Goal: Check status: Check status

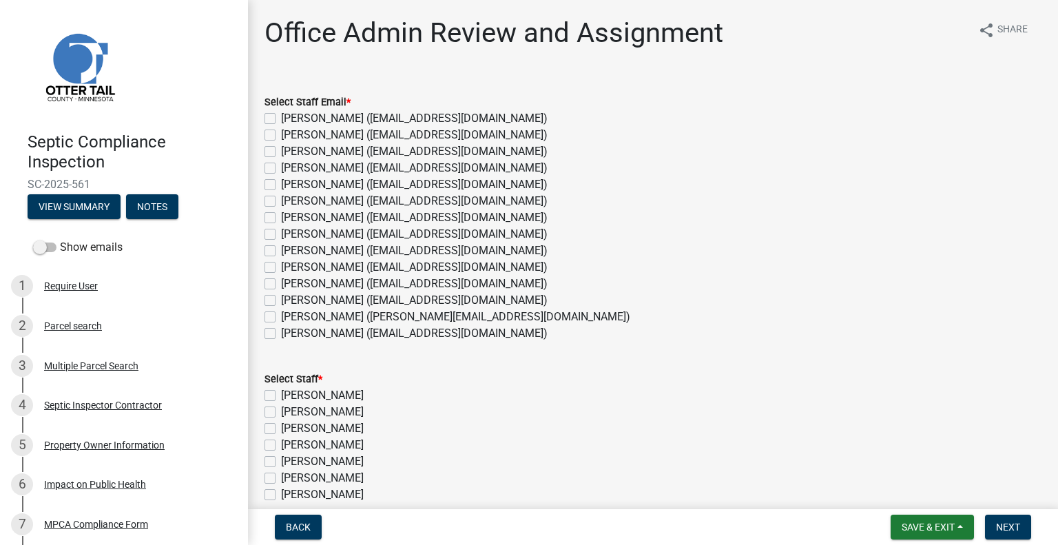
scroll to position [69, 0]
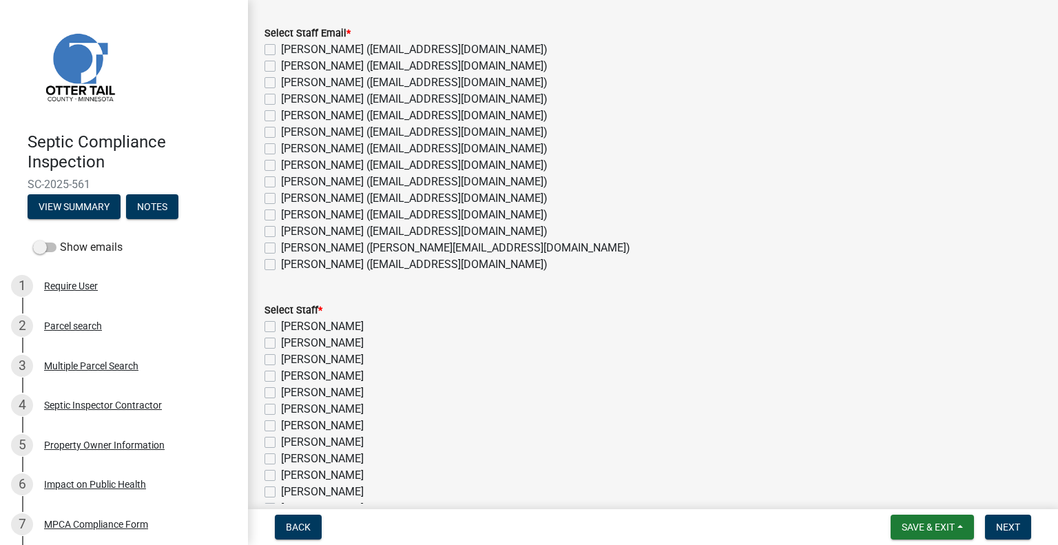
click at [344, 158] on label "[PERSON_NAME] ([EMAIL_ADDRESS][DOMAIN_NAME])" at bounding box center [414, 165] width 267 height 17
click at [290, 158] on input "[PERSON_NAME] ([EMAIL_ADDRESS][DOMAIN_NAME])" at bounding box center [285, 161] width 9 height 9
checkbox input "true"
checkbox input "false"
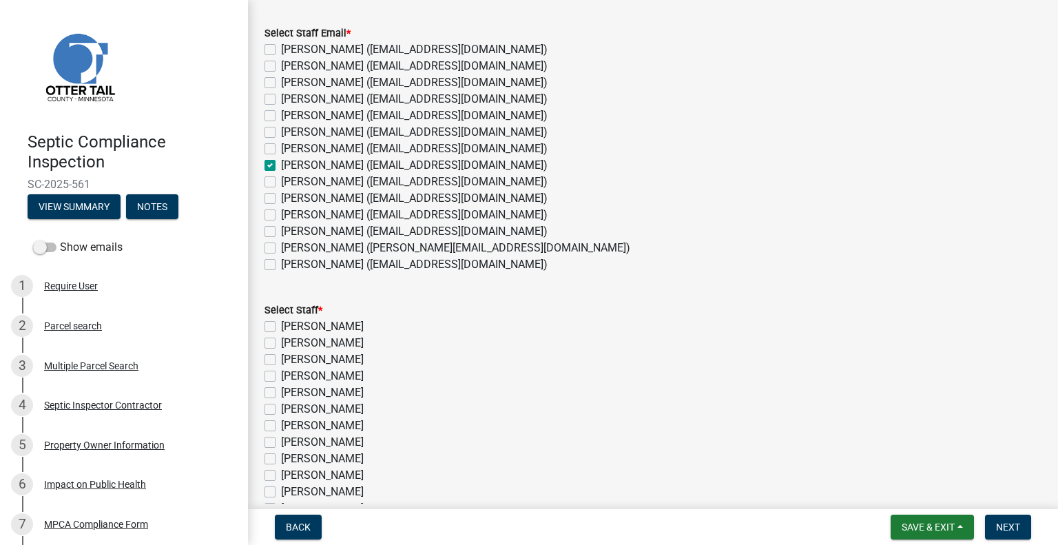
checkbox input "false"
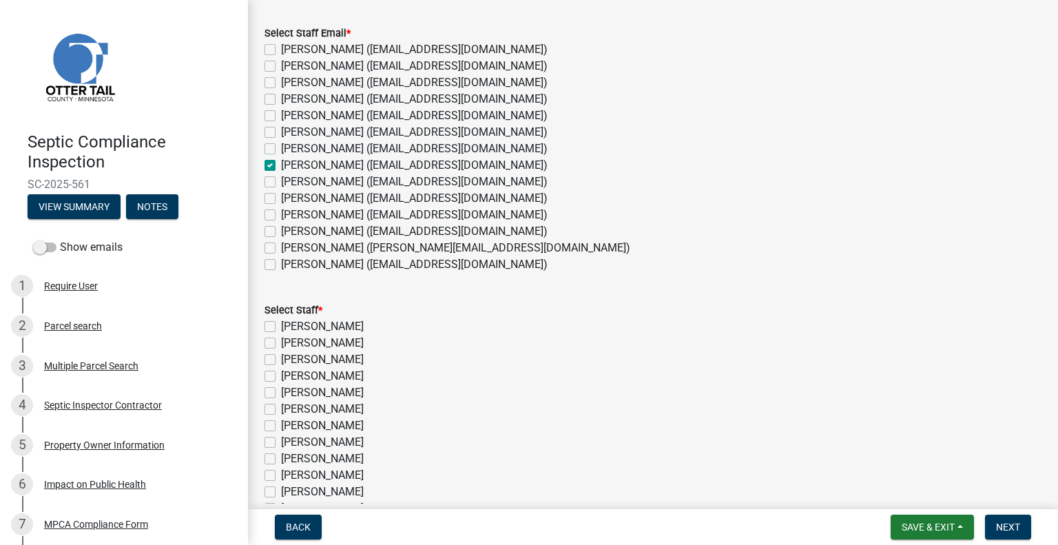
checkbox input "true"
checkbox input "false"
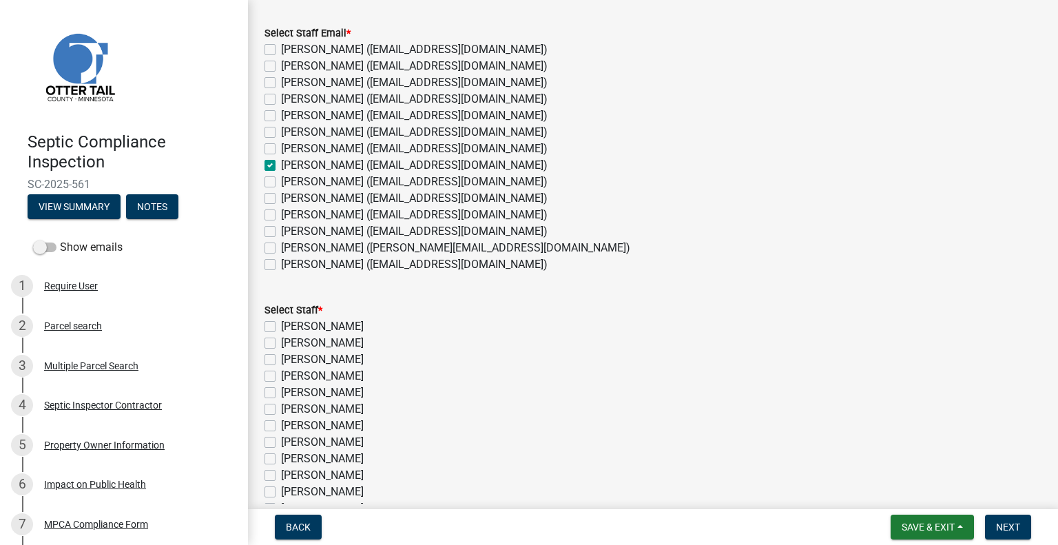
checkbox input "false"
click at [342, 439] on label "[PERSON_NAME]" at bounding box center [322, 442] width 83 height 17
click at [290, 439] on input "[PERSON_NAME]" at bounding box center [285, 438] width 9 height 9
checkbox input "true"
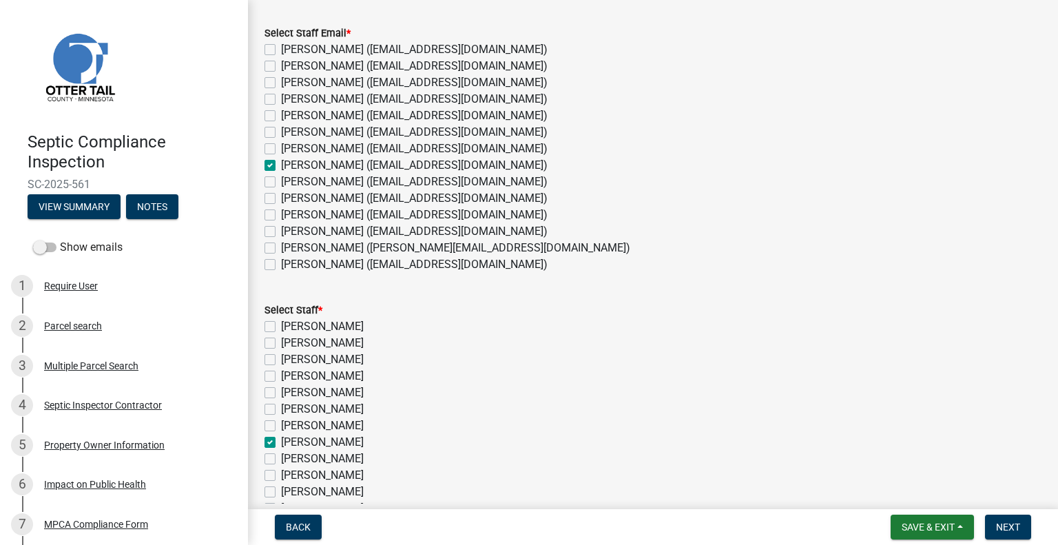
checkbox input "false"
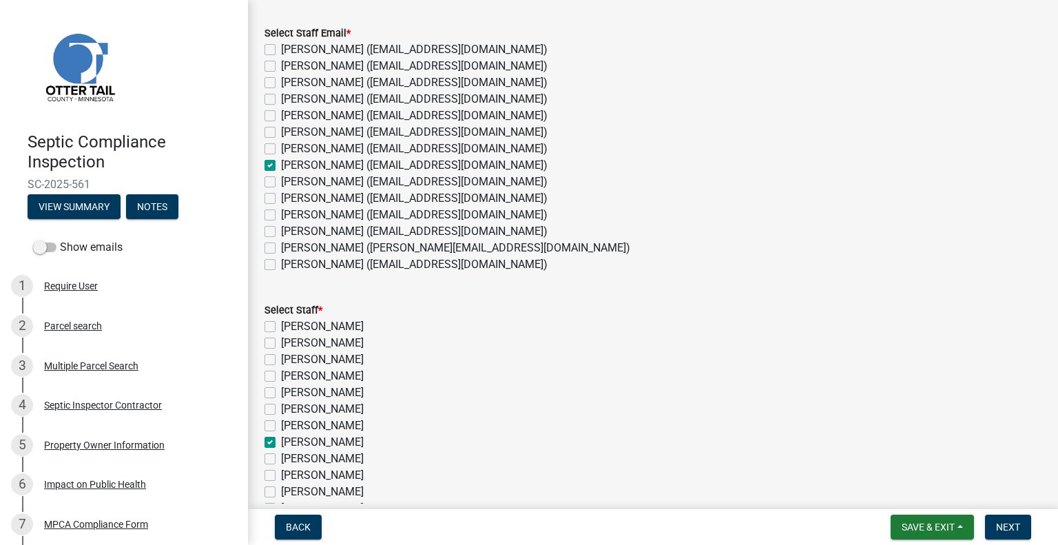
checkbox input "false"
checkbox input "true"
checkbox input "false"
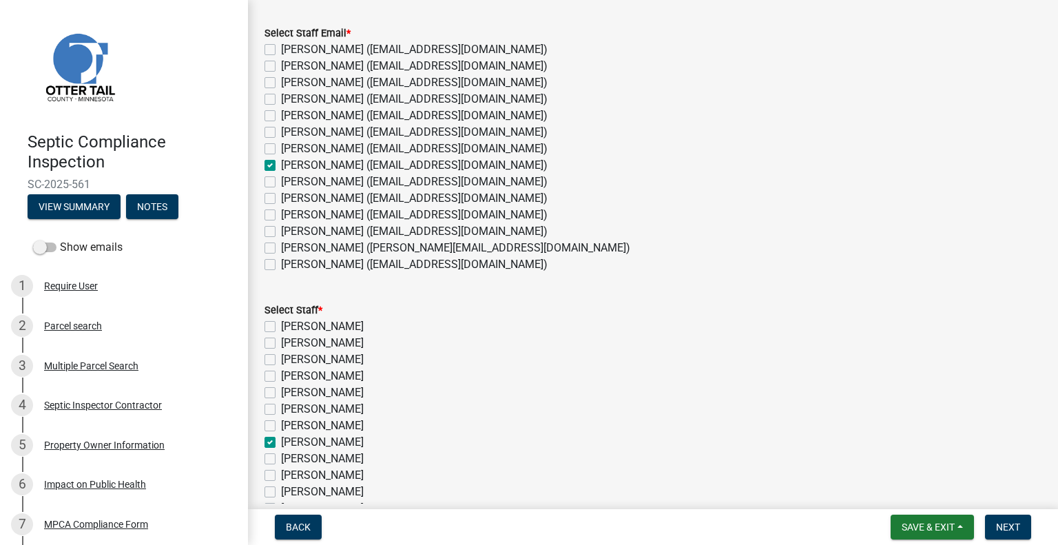
checkbox input "false"
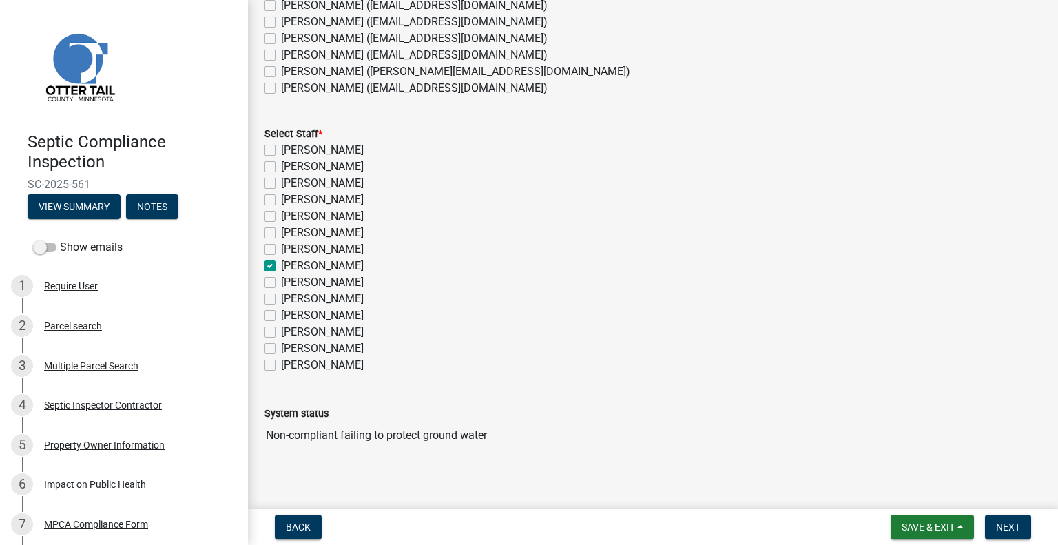
scroll to position [255, 0]
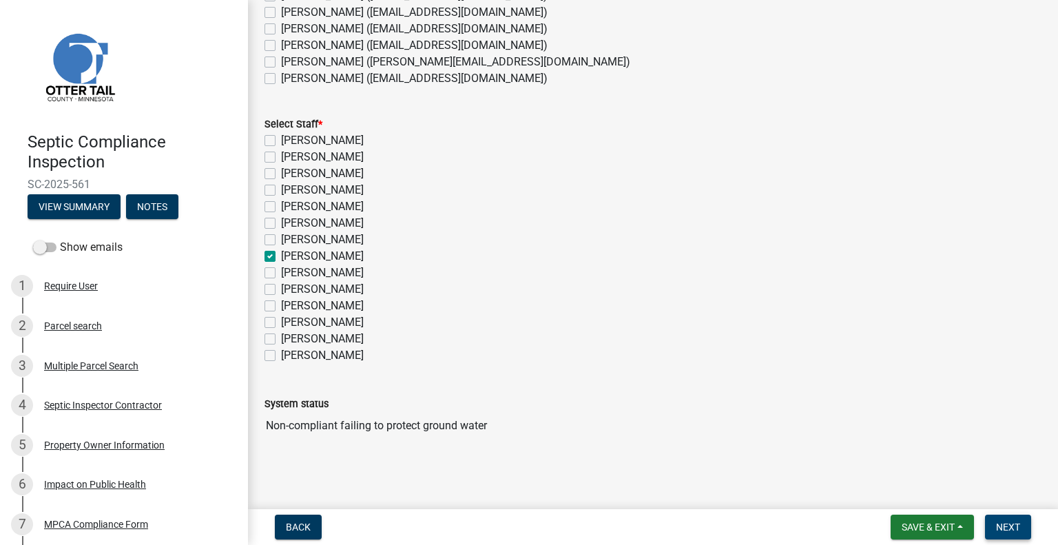
click at [989, 526] on button "Next" at bounding box center [1008, 526] width 46 height 25
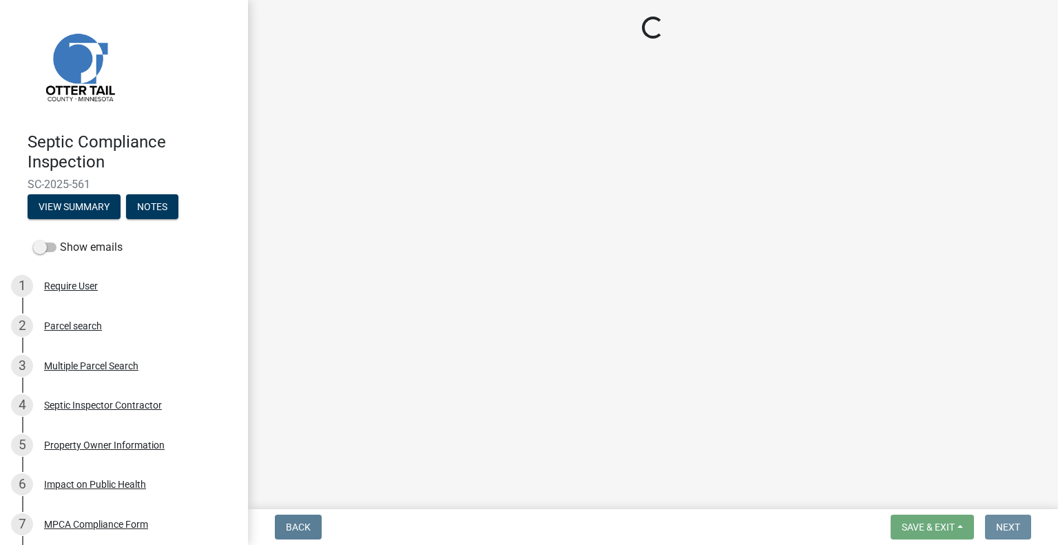
scroll to position [0, 0]
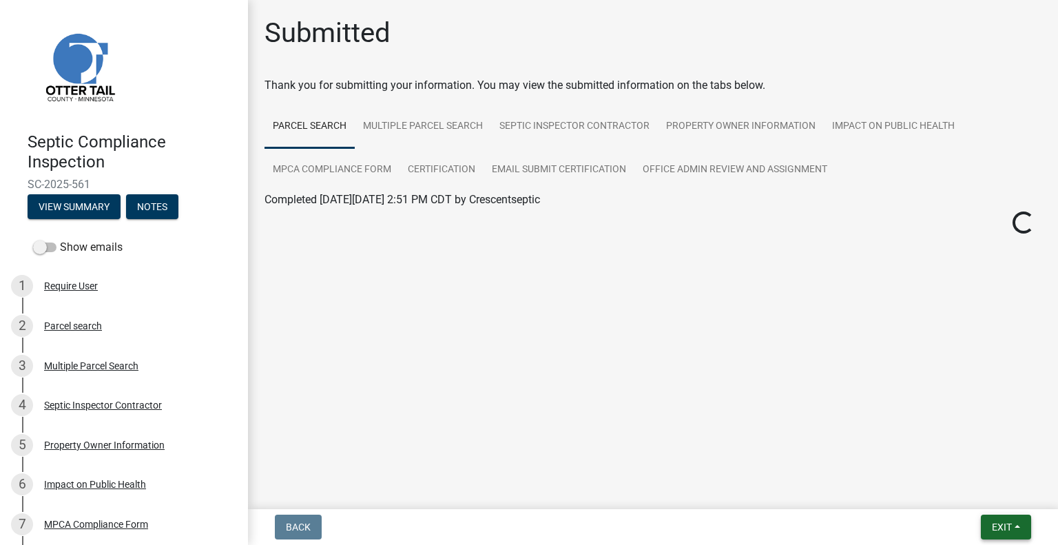
click at [999, 524] on span "Exit" at bounding box center [1002, 526] width 20 height 11
click at [979, 494] on button "Save & Exit" at bounding box center [976, 491] width 110 height 33
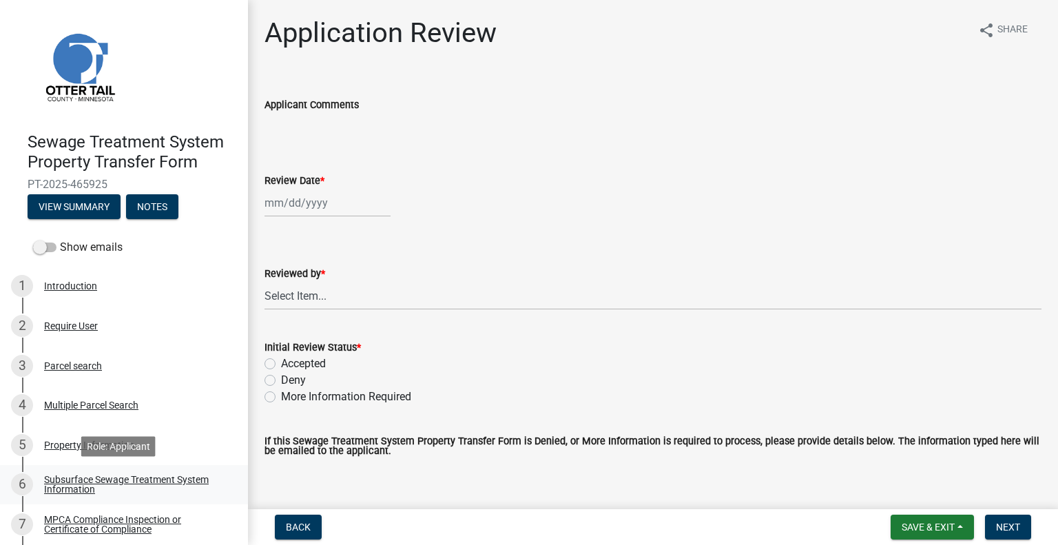
click at [125, 485] on div "Subsurface Sewage Treatment System Information" at bounding box center [135, 484] width 182 height 19
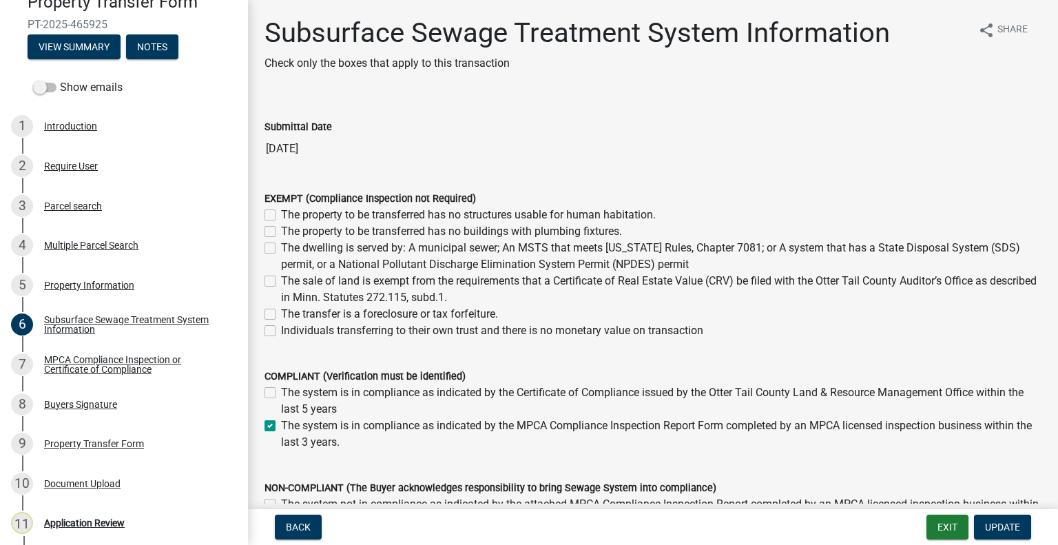
scroll to position [176, 0]
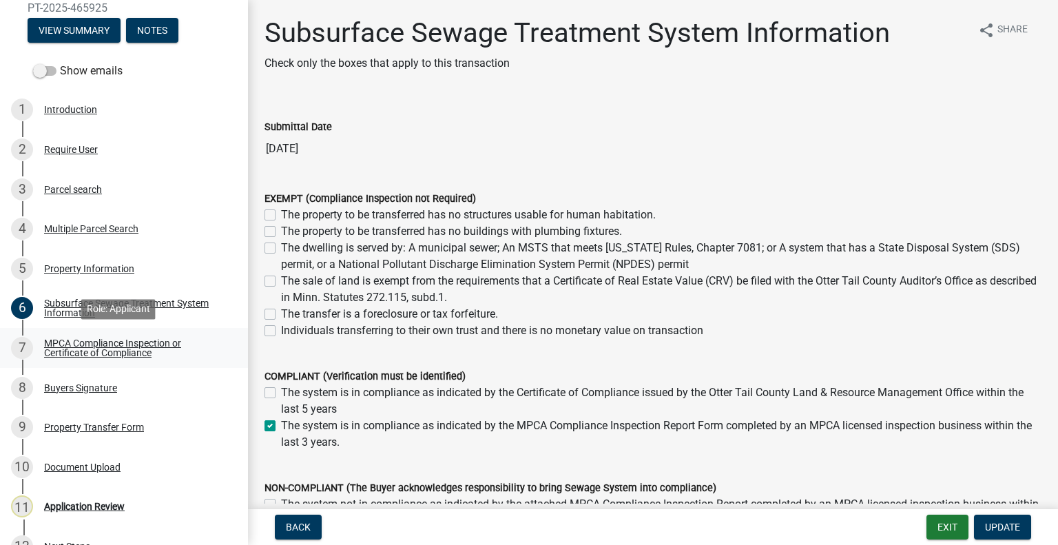
click at [136, 349] on div "MPCA Compliance Inspection or Certificate of Compliance" at bounding box center [135, 347] width 182 height 19
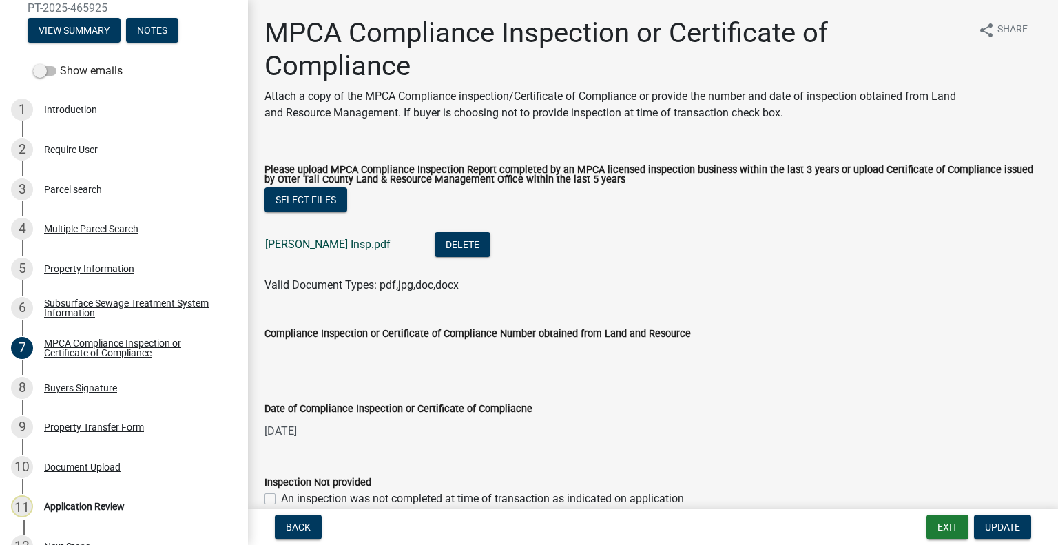
click at [326, 247] on link "Hashbarger Insp.pdf" at bounding box center [327, 244] width 125 height 13
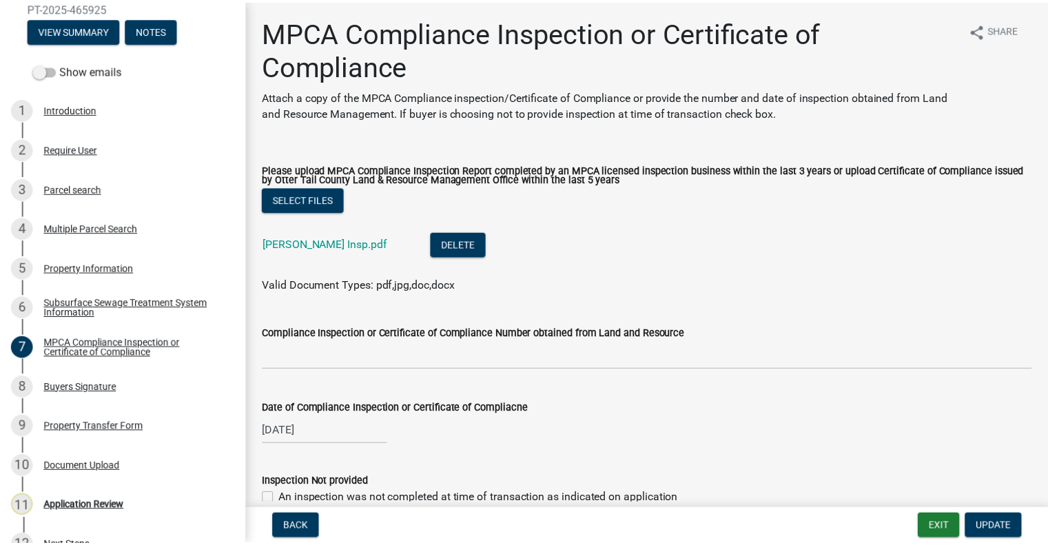
scroll to position [202, 0]
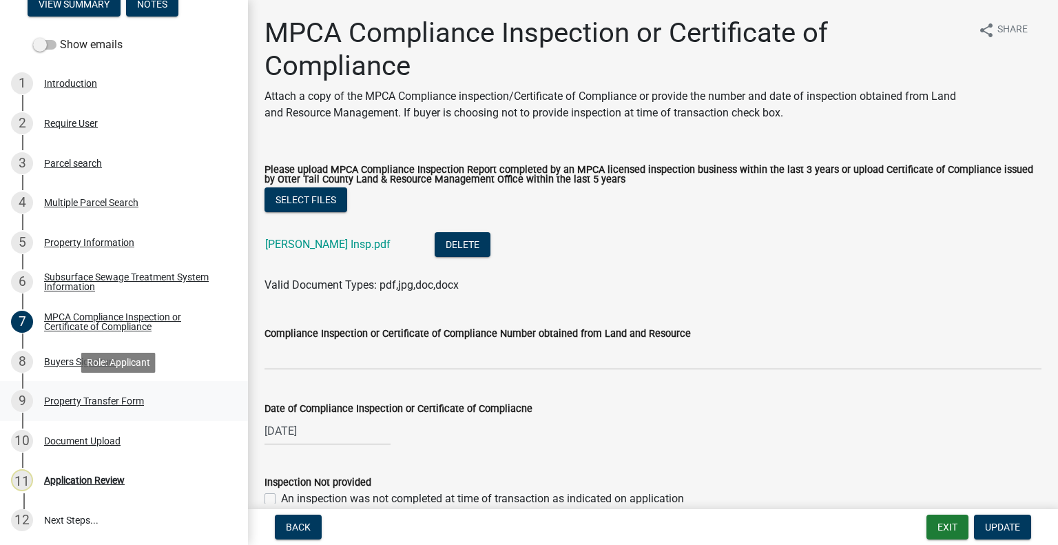
click at [94, 386] on link "9 Property Transfer Form" at bounding box center [124, 401] width 248 height 40
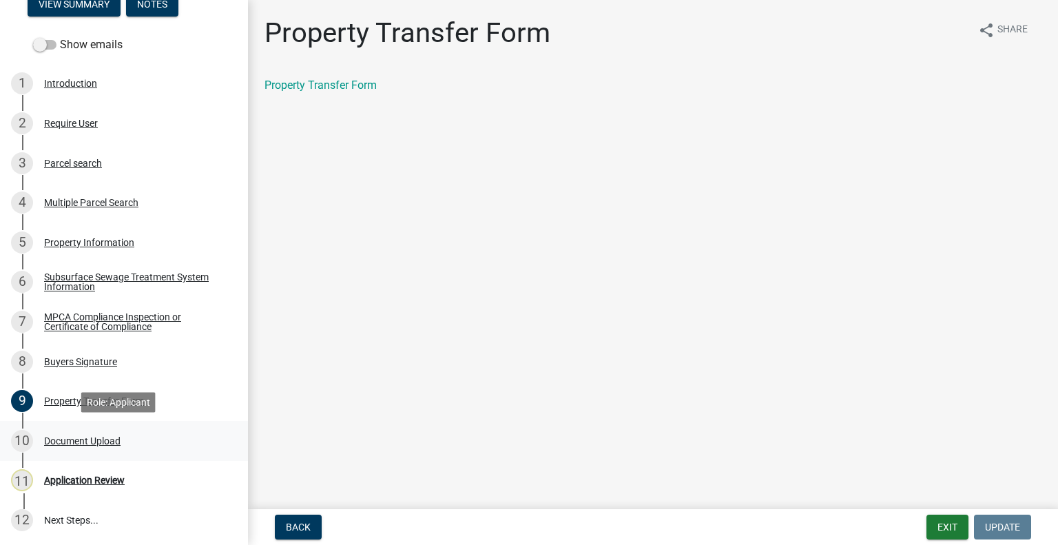
click at [116, 433] on div "10 Document Upload" at bounding box center [118, 441] width 215 height 22
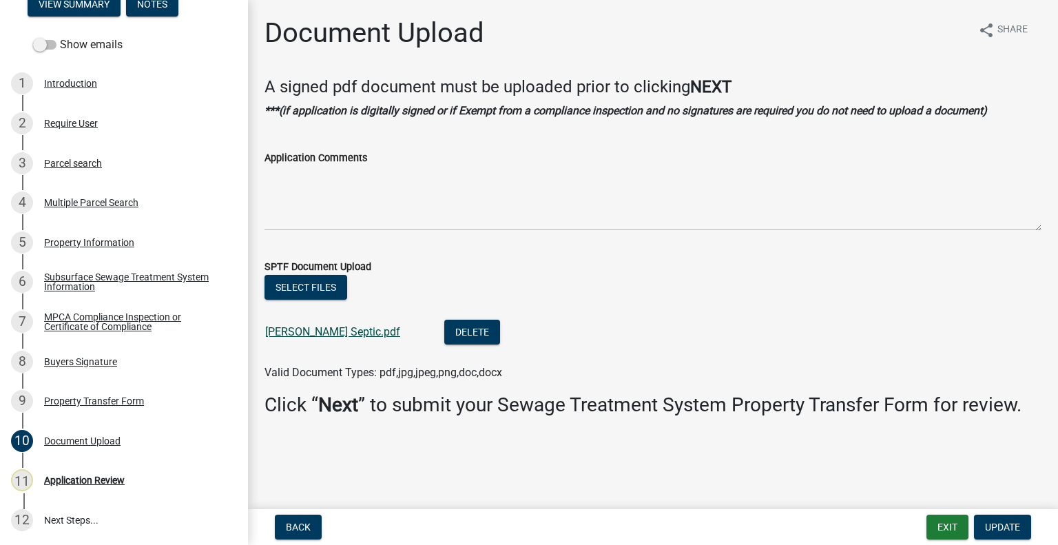
click at [315, 335] on link "Keene Septic.pdf" at bounding box center [332, 331] width 135 height 13
click at [90, 165] on div "Parcel search" at bounding box center [73, 163] width 58 height 10
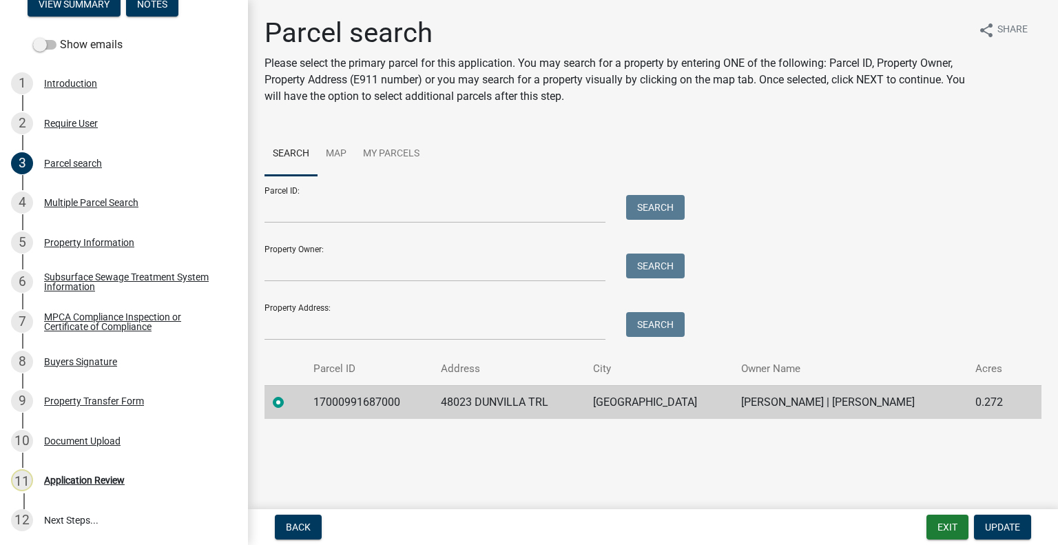
click at [369, 393] on td "17000991687000" at bounding box center [368, 402] width 127 height 34
copy td "17000991687000"
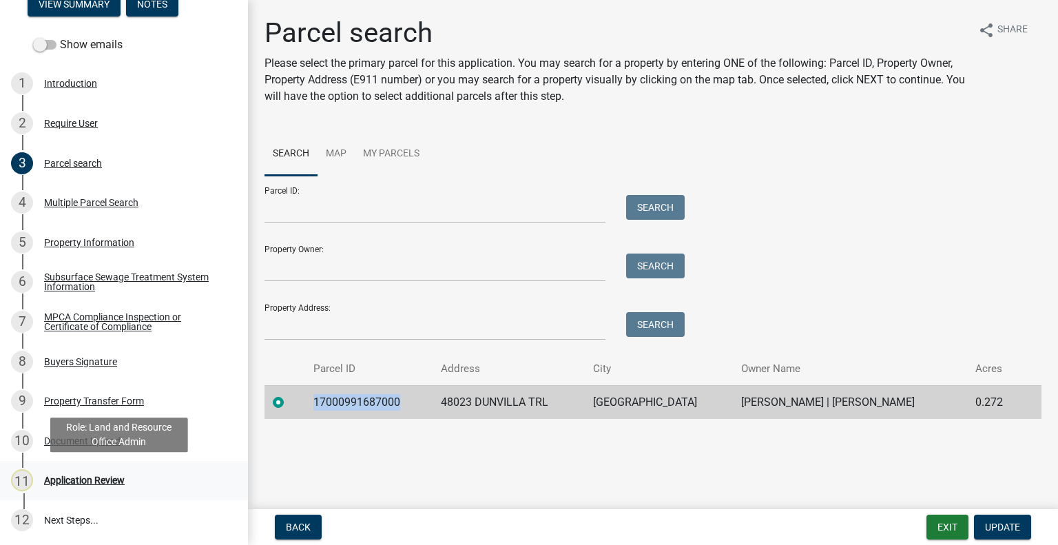
click at [140, 481] on div "11 Application Review" at bounding box center [118, 480] width 215 height 22
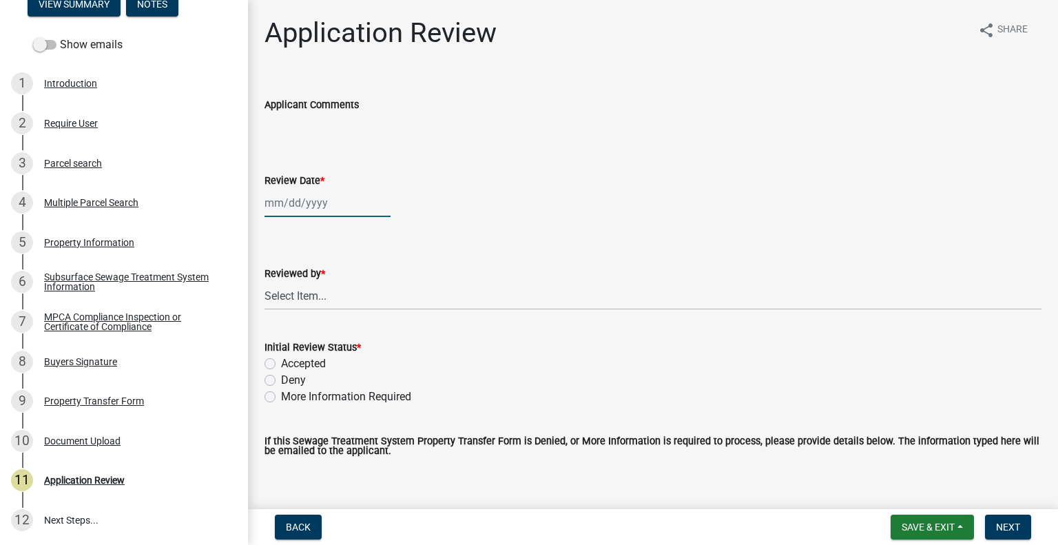
click at [324, 200] on div at bounding box center [327, 203] width 126 height 28
select select "8"
select select "2025"
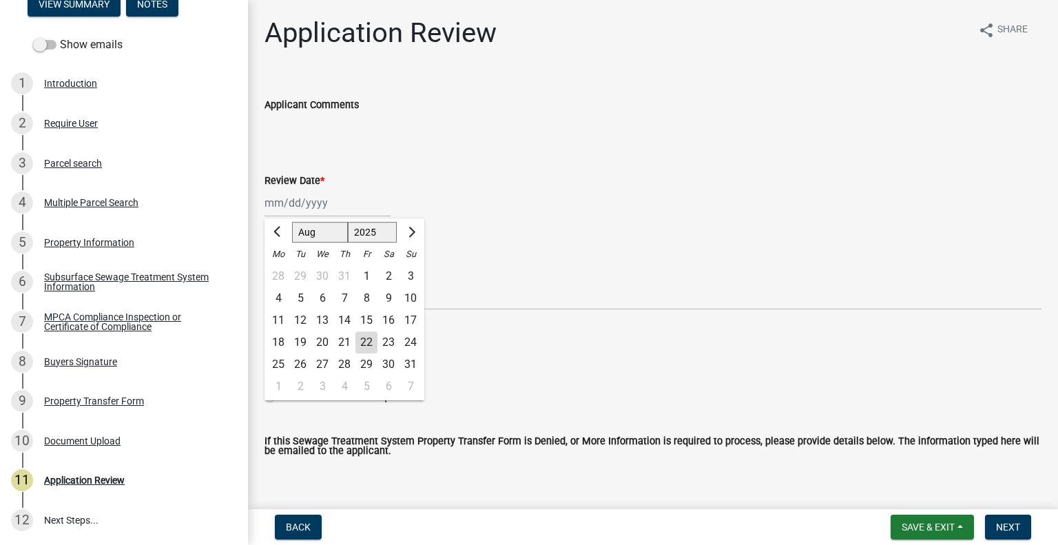
click at [371, 342] on div "22" at bounding box center [366, 342] width 22 height 22
type input "[DATE]"
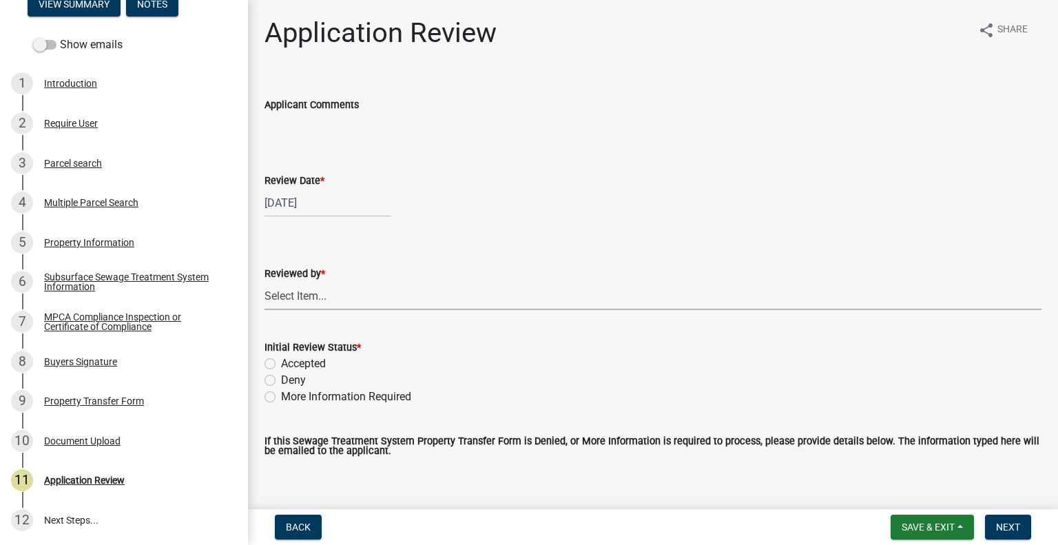
click at [340, 296] on select "Select Item... Alexis Newark Amy Busko Andrea Perales Brittany Tollefson Christ…" at bounding box center [652, 296] width 777 height 28
click at [264, 282] on select "Select Item... Alexis Newark Amy Busko Andrea Perales Brittany Tollefson Christ…" at bounding box center [652, 296] width 777 height 28
select select "2217fab6-25d2-4df2-8e35-18ddd05e0fe8"
click at [311, 366] on label "Accepted" at bounding box center [303, 363] width 45 height 17
click at [290, 364] on input "Accepted" at bounding box center [285, 359] width 9 height 9
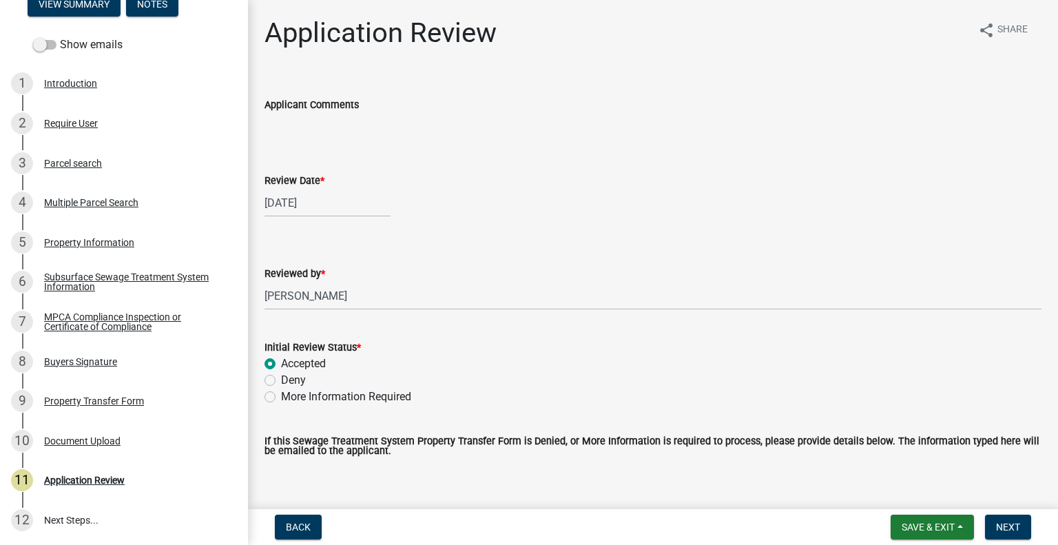
radio input "true"
click at [1009, 532] on button "Next" at bounding box center [1008, 526] width 46 height 25
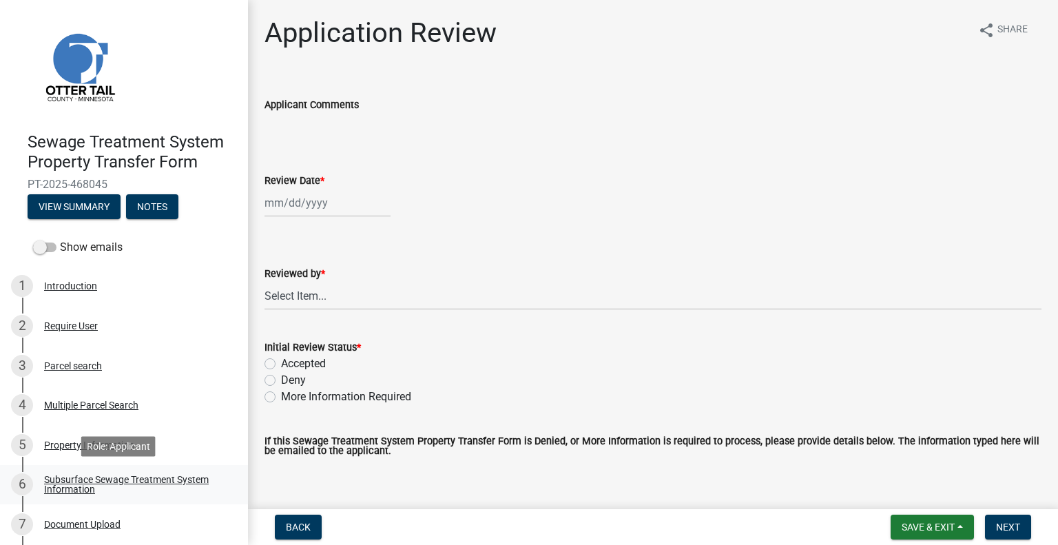
click at [189, 477] on div "Subsurface Sewage Treatment System Information" at bounding box center [135, 484] width 182 height 19
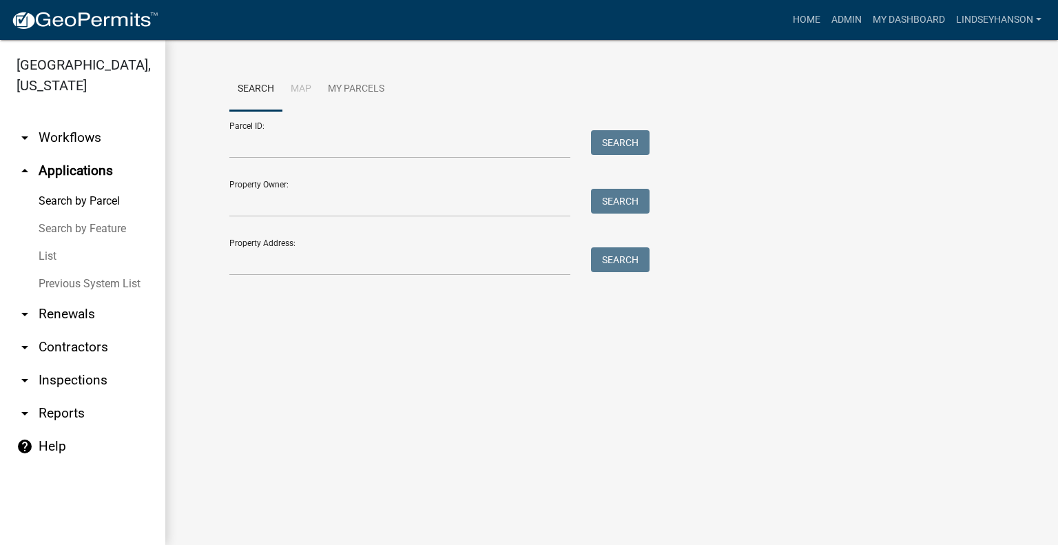
click at [71, 136] on link "arrow_drop_down Workflows" at bounding box center [82, 137] width 165 height 33
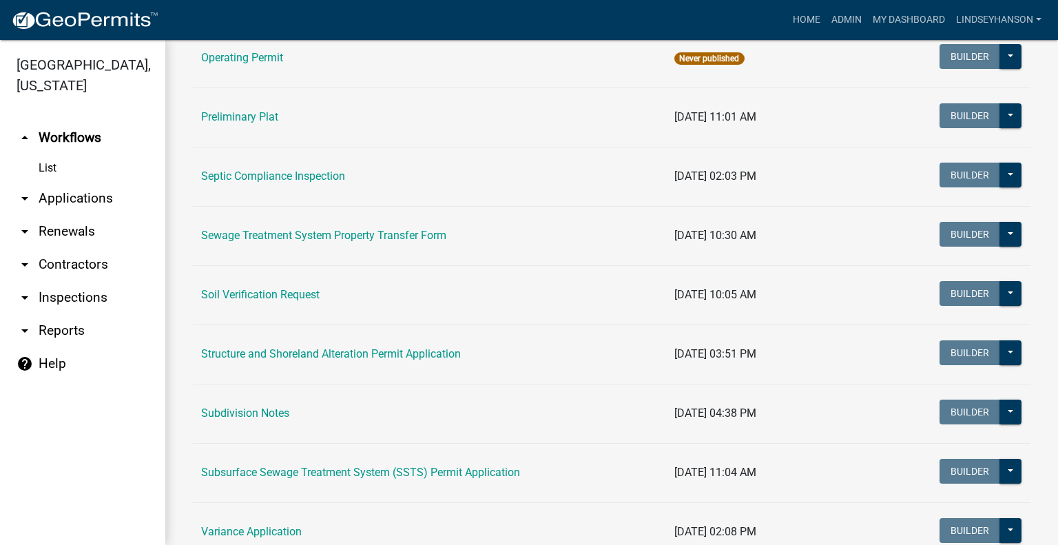
scroll to position [758, 0]
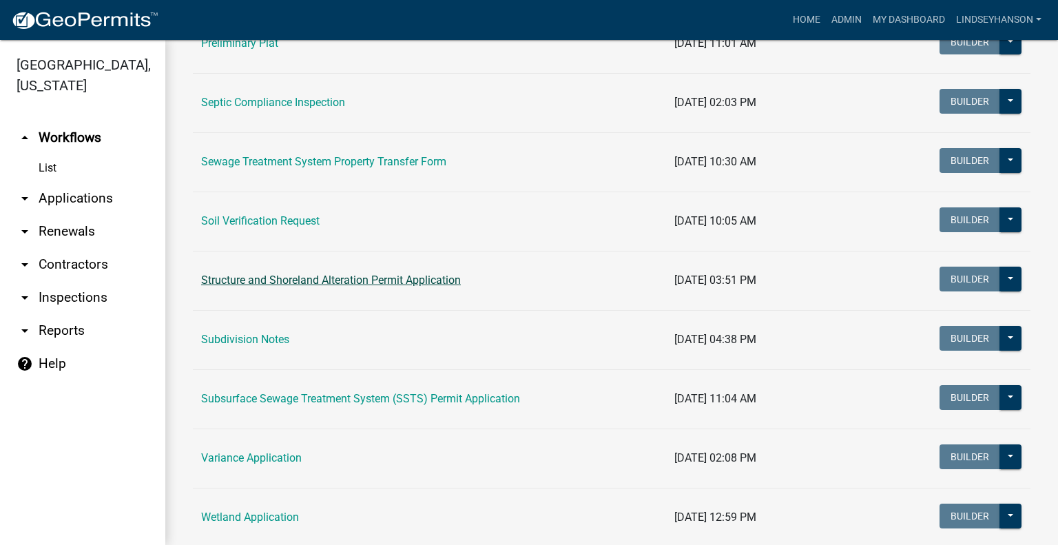
click at [415, 282] on link "Structure and Shoreland Alteration Permit Application" at bounding box center [331, 279] width 260 height 13
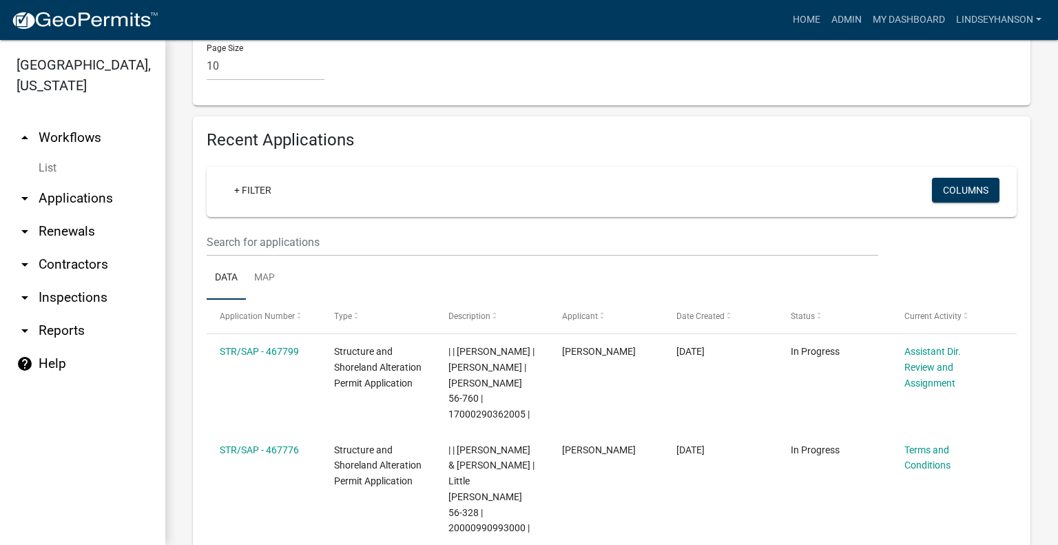
scroll to position [1697, 0]
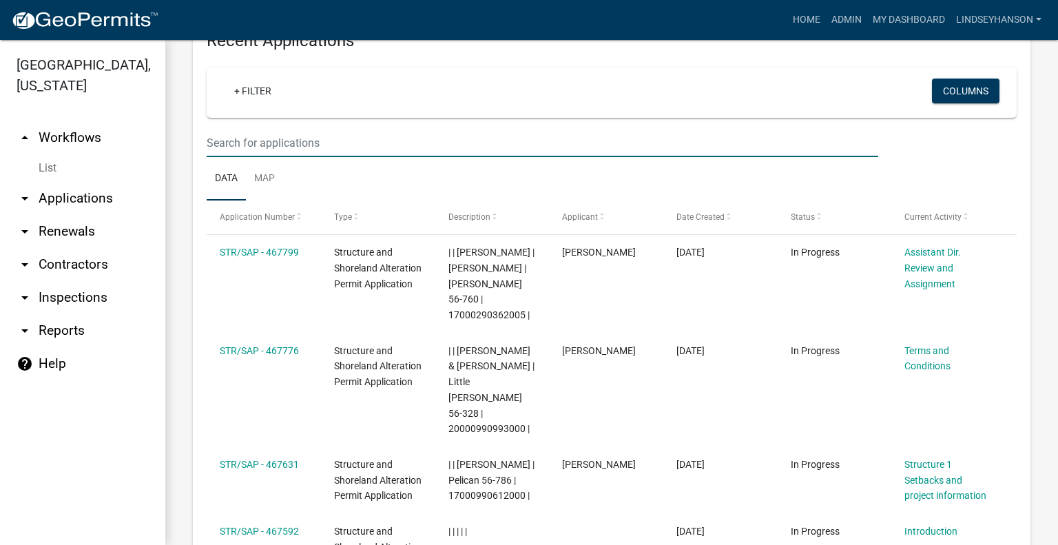
click at [576, 134] on input "text" at bounding box center [542, 143] width 671 height 28
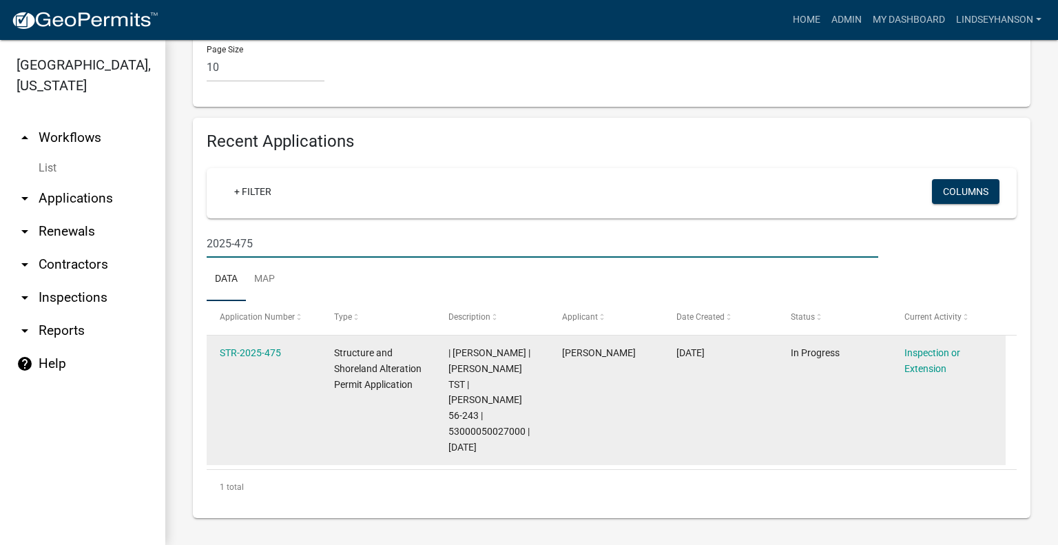
scroll to position [1565, 0]
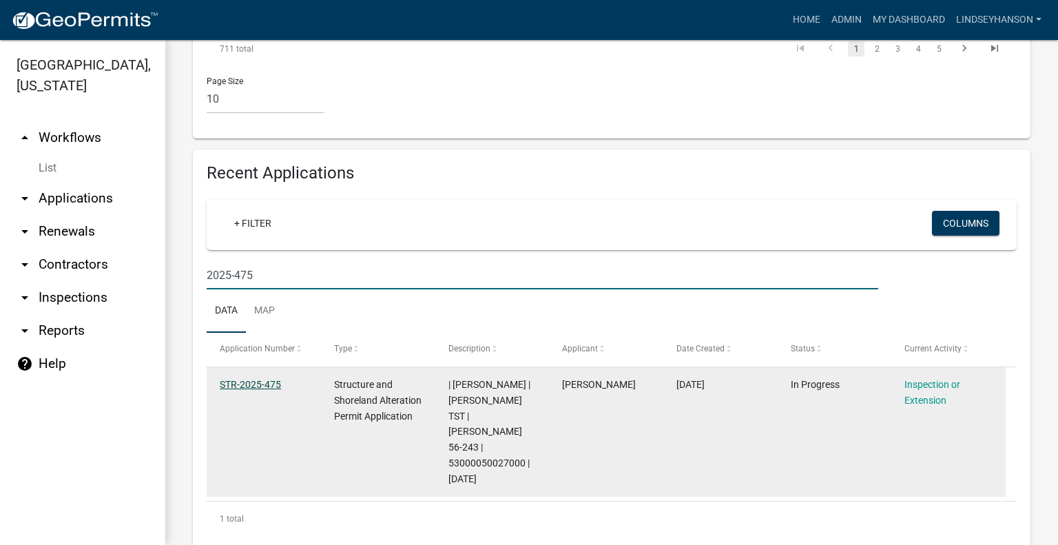
type input "2025-475"
click at [240, 380] on link "STR-2025-475" at bounding box center [250, 384] width 61 height 11
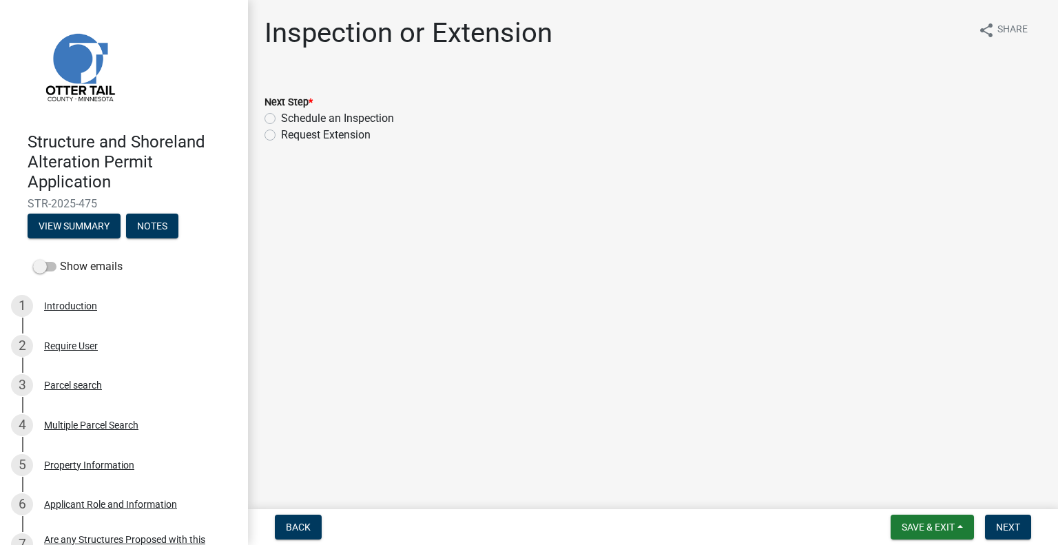
click at [379, 123] on label "Schedule an Inspection" at bounding box center [337, 118] width 113 height 17
click at [290, 119] on input "Schedule an Inspection" at bounding box center [285, 114] width 9 height 9
radio input "true"
click at [999, 525] on span "Next" at bounding box center [1008, 526] width 24 height 11
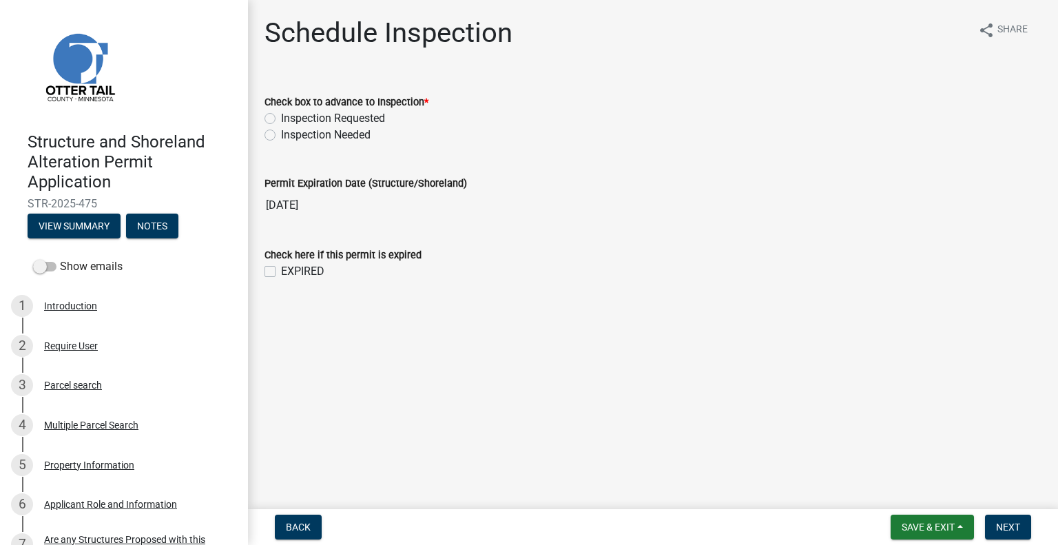
click at [340, 112] on label "Inspection Requested" at bounding box center [333, 118] width 104 height 17
click at [290, 112] on input "Inspection Requested" at bounding box center [285, 114] width 9 height 9
radio input "true"
click at [1005, 521] on span "Next" at bounding box center [1008, 526] width 24 height 11
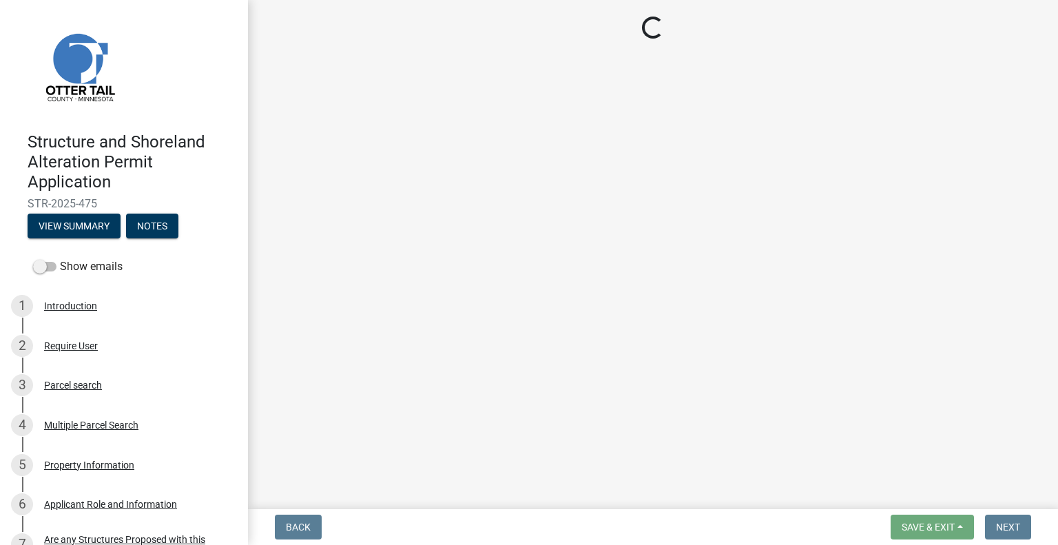
select select "710d5f49-2663-4e73-9718-d0c4e189f5ed"
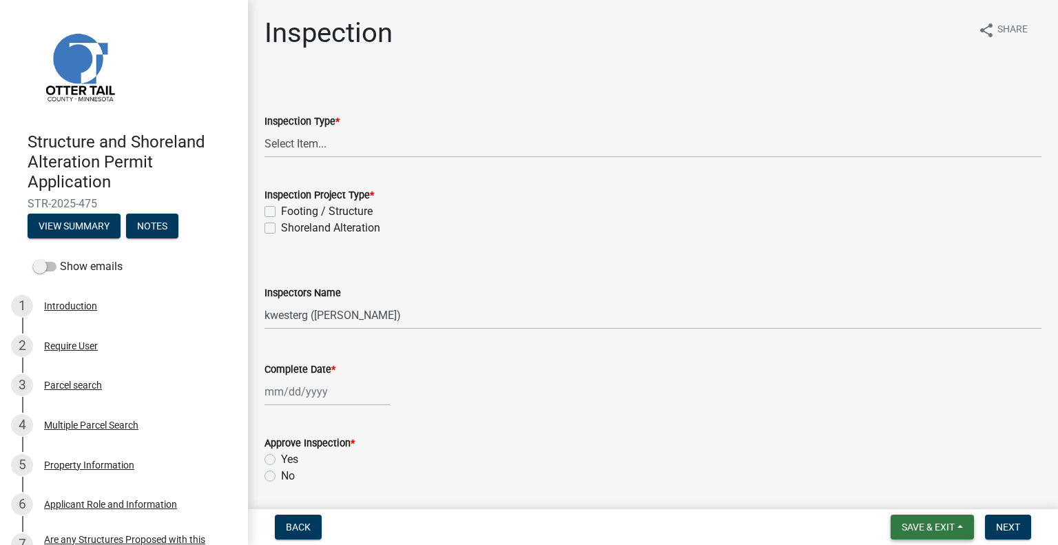
click at [904, 525] on span "Save & Exit" at bounding box center [928, 526] width 53 height 11
click at [892, 487] on button "Save & Exit" at bounding box center [919, 491] width 110 height 33
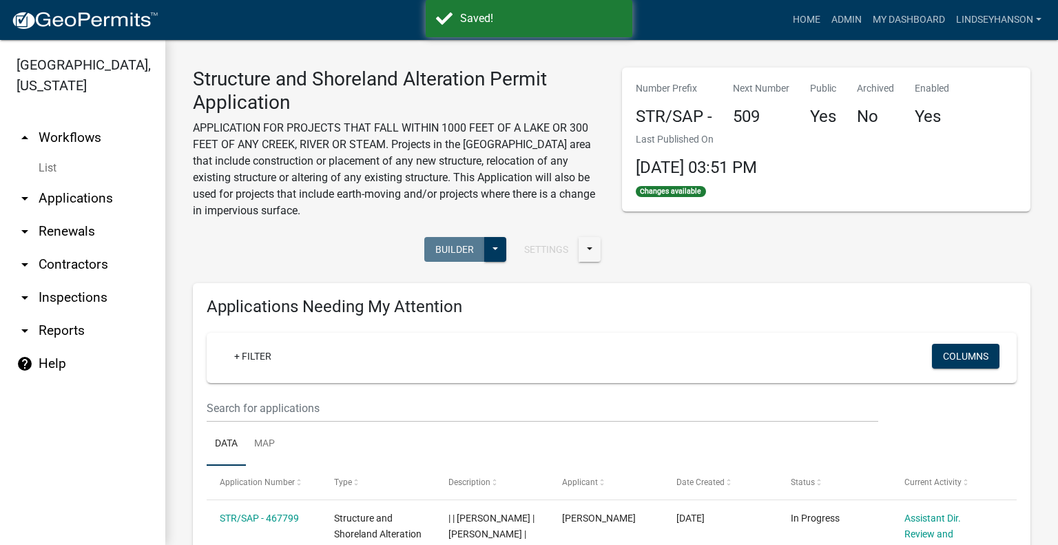
click at [99, 143] on link "arrow_drop_up Workflows" at bounding box center [82, 137] width 165 height 33
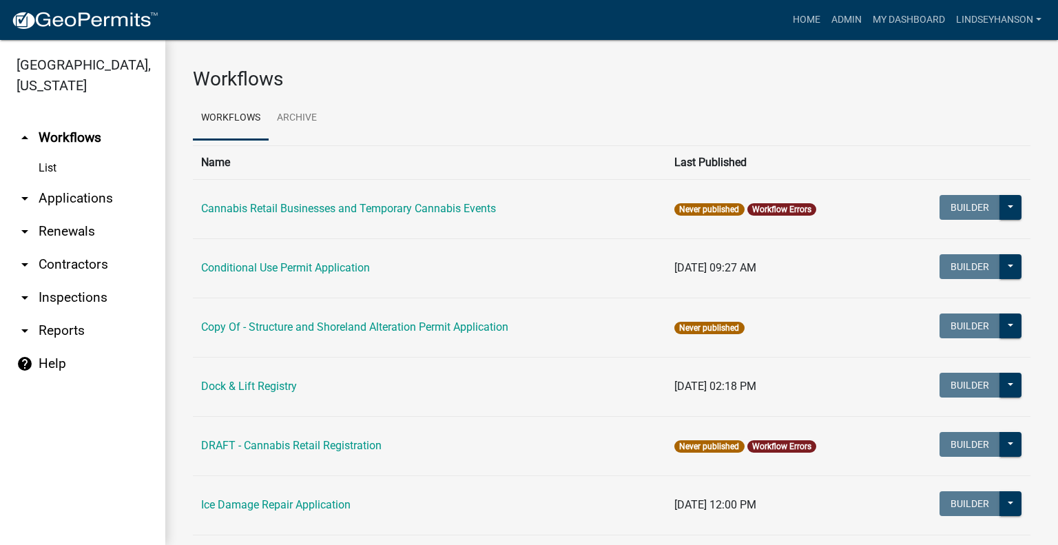
click at [101, 204] on link "arrow_drop_down Applications" at bounding box center [82, 198] width 165 height 33
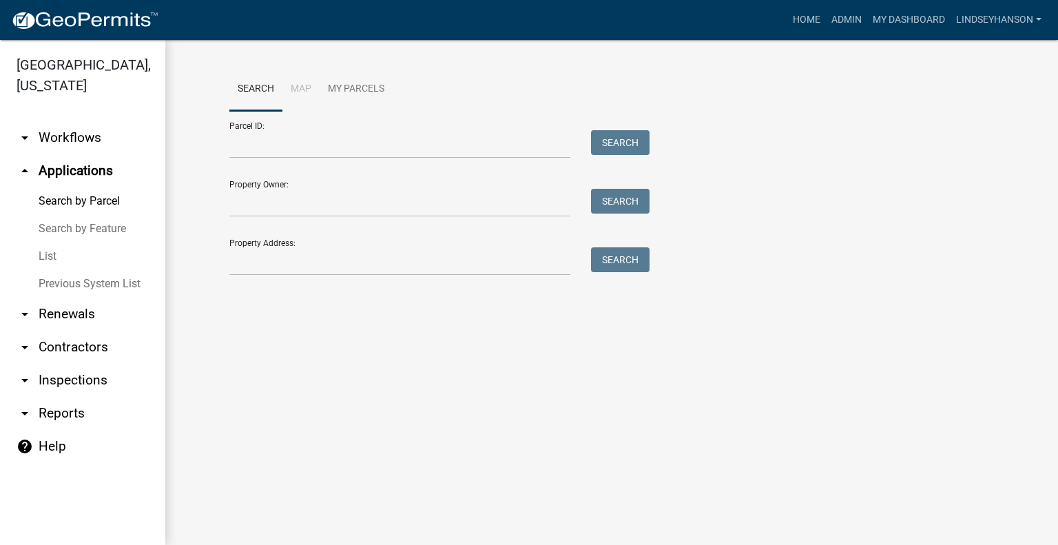
click at [79, 145] on link "arrow_drop_down Workflows" at bounding box center [82, 137] width 165 height 33
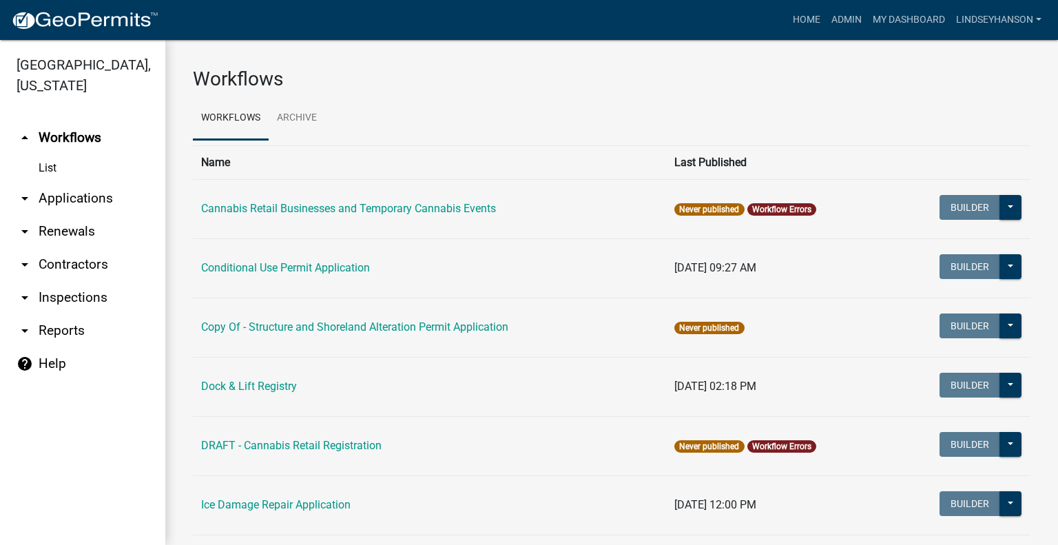
click at [74, 191] on link "arrow_drop_down Applications" at bounding box center [82, 198] width 165 height 33
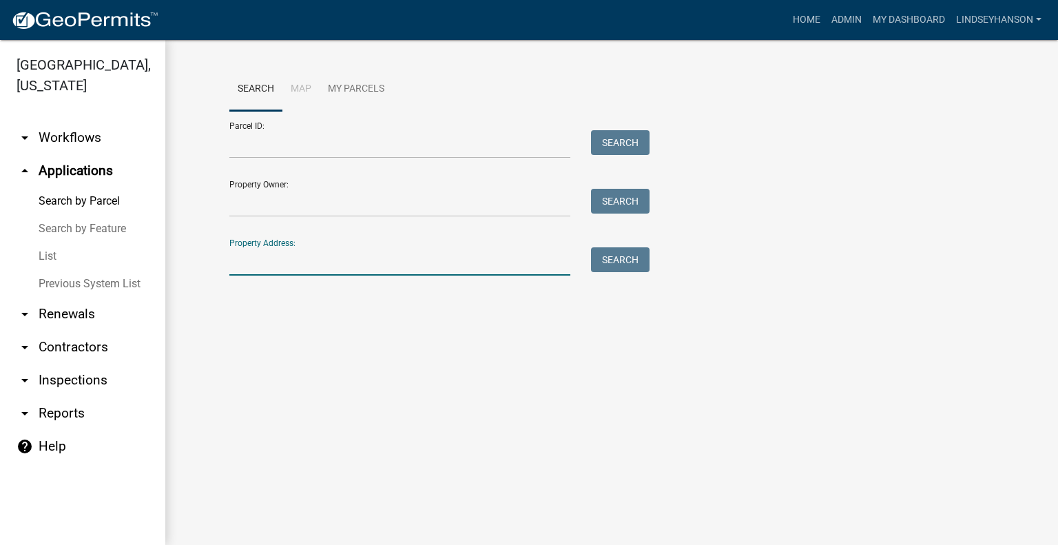
click at [373, 267] on input "Property Address:" at bounding box center [399, 261] width 341 height 28
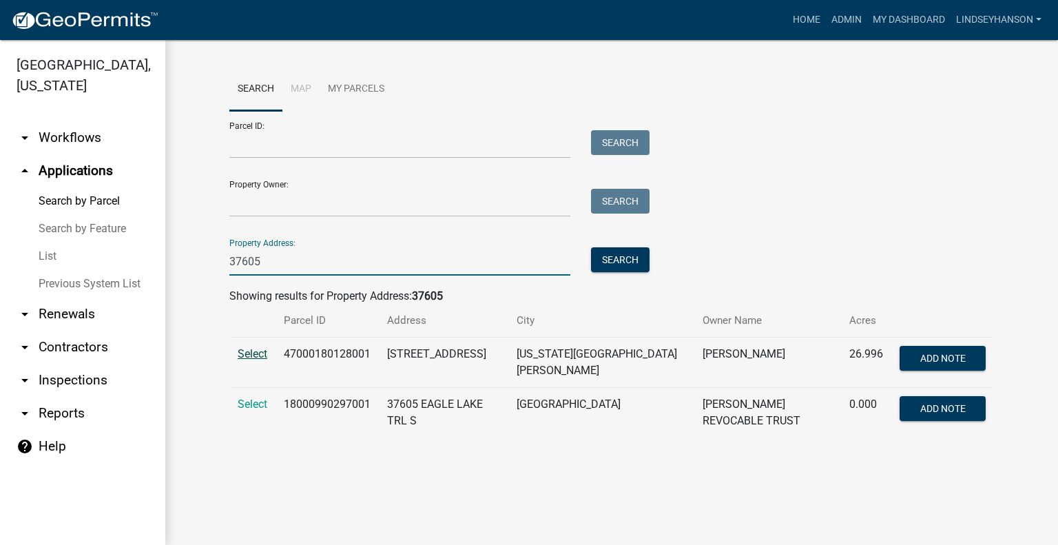
type input "37605"
click at [247, 352] on span "Select" at bounding box center [253, 353] width 30 height 13
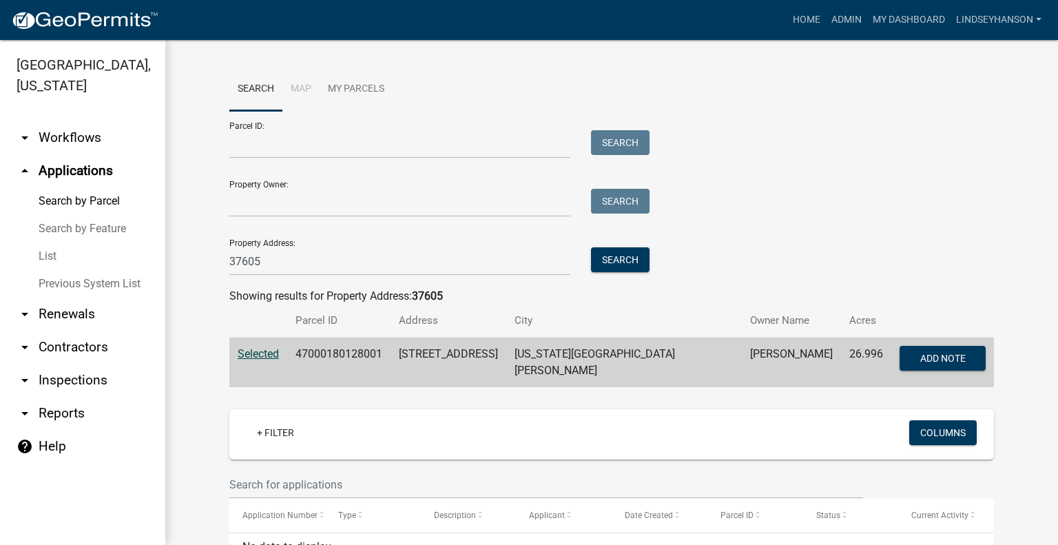
click at [342, 357] on td "47000180128001" at bounding box center [338, 362] width 103 height 50
click at [342, 356] on td "47000180128001" at bounding box center [338, 362] width 103 height 50
copy td "47000180128001"
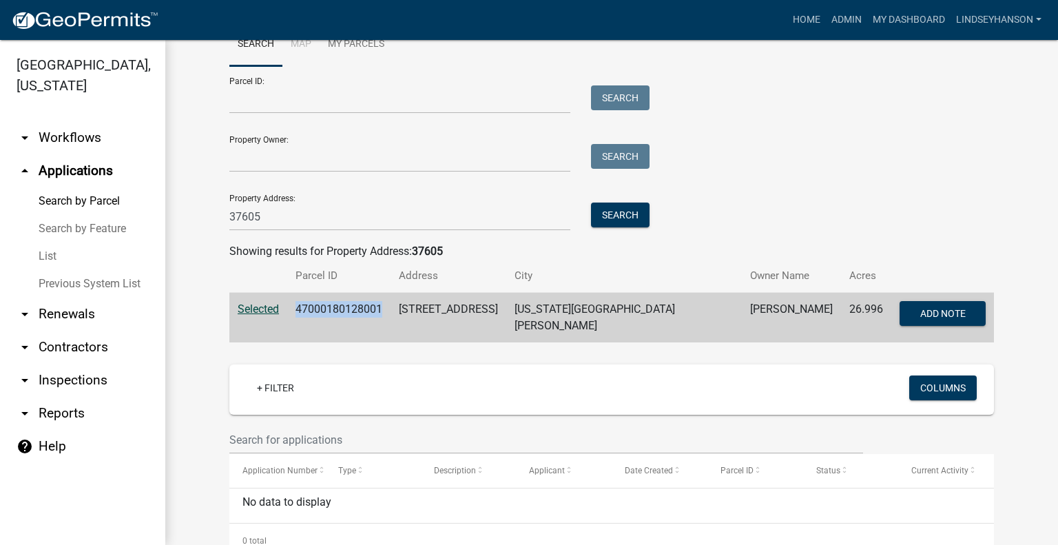
scroll to position [69, 0]
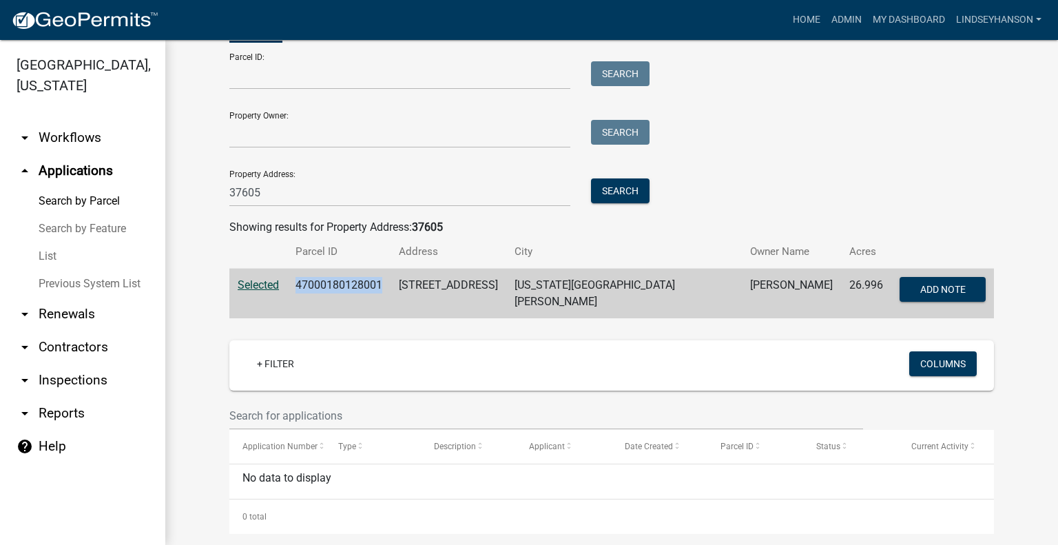
click at [103, 140] on link "arrow_drop_down Workflows" at bounding box center [82, 137] width 165 height 33
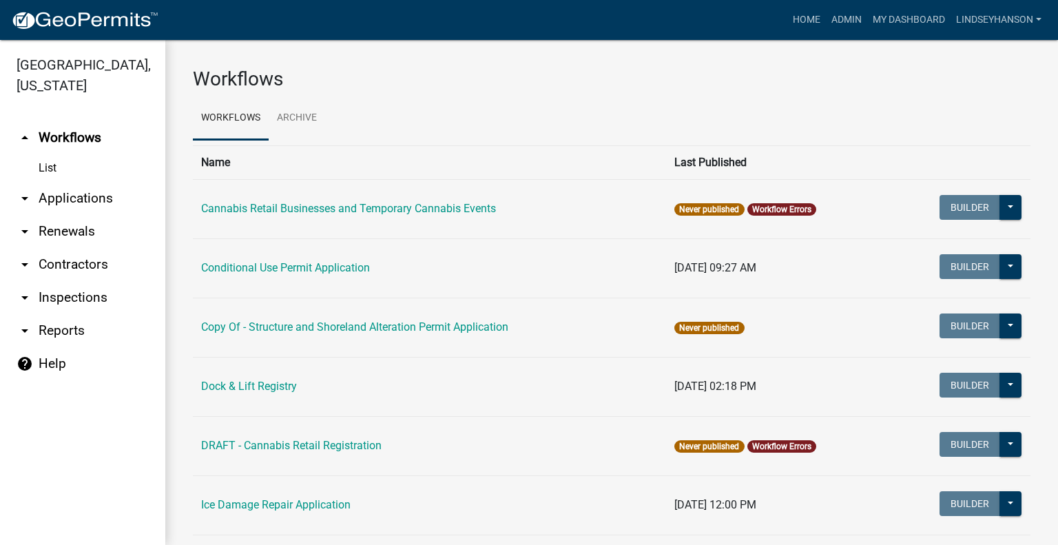
click at [88, 192] on link "arrow_drop_down Applications" at bounding box center [82, 198] width 165 height 33
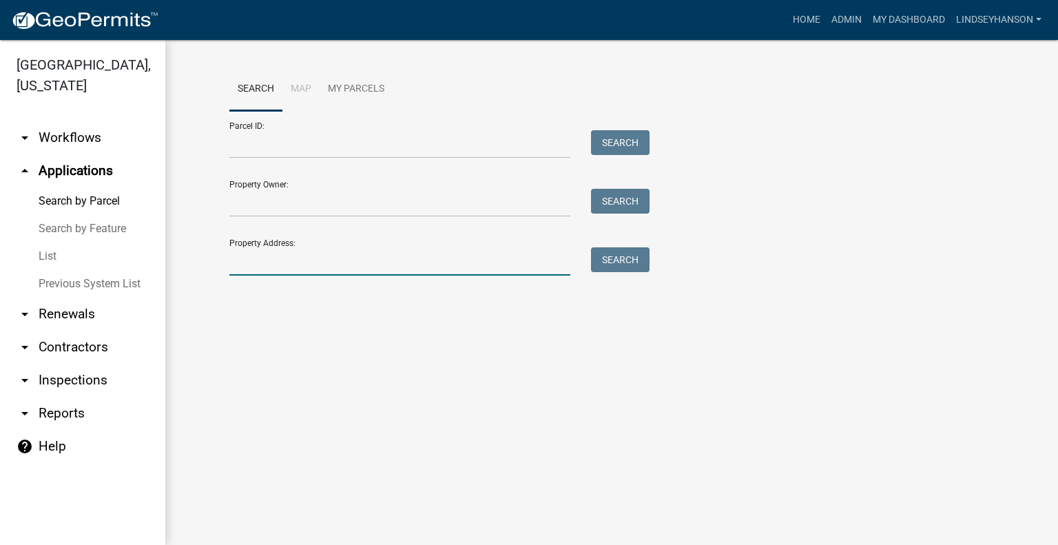
click at [310, 267] on input "Property Address:" at bounding box center [399, 261] width 341 height 28
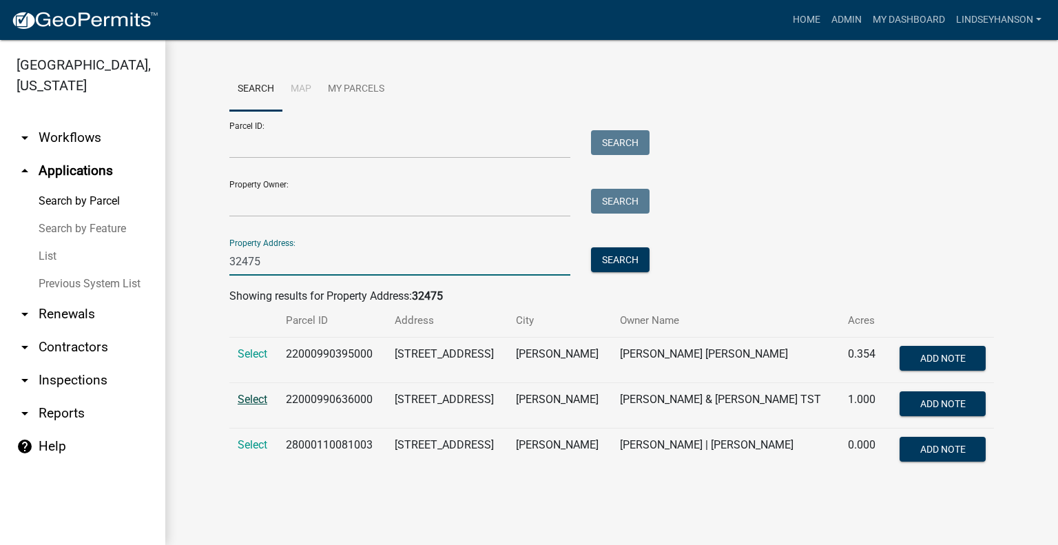
type input "32475"
click at [253, 397] on span "Select" at bounding box center [253, 399] width 30 height 13
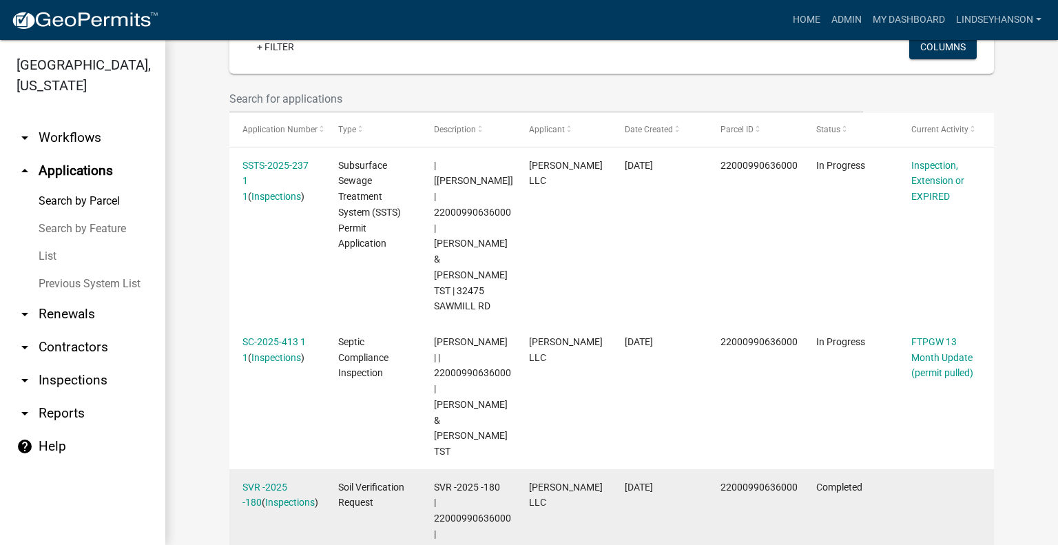
scroll to position [413, 0]
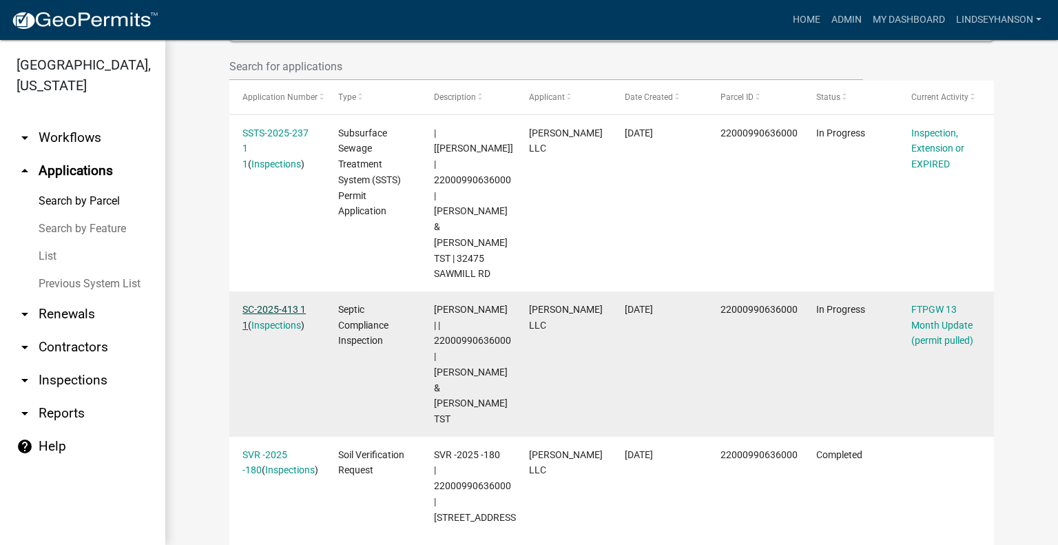
click at [280, 304] on link "SC-2025-413 1 1" at bounding box center [273, 317] width 63 height 27
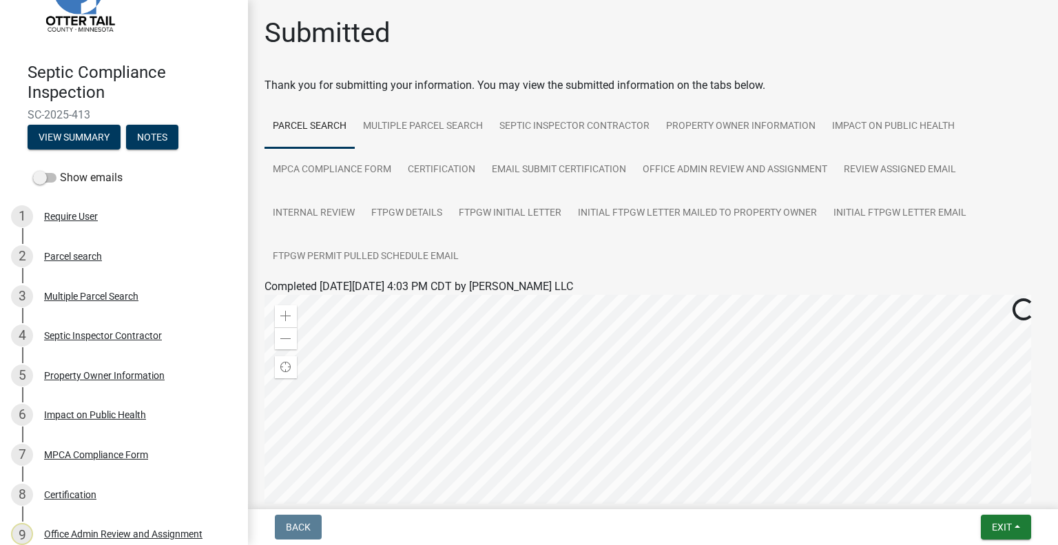
scroll to position [134, 0]
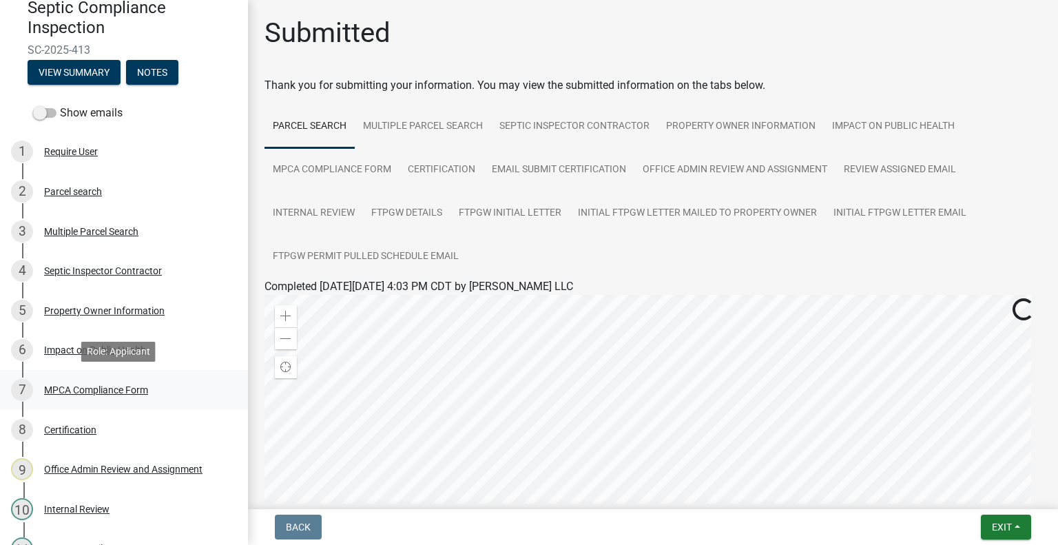
click at [116, 386] on div "MPCA Compliance Form" at bounding box center [96, 390] width 104 height 10
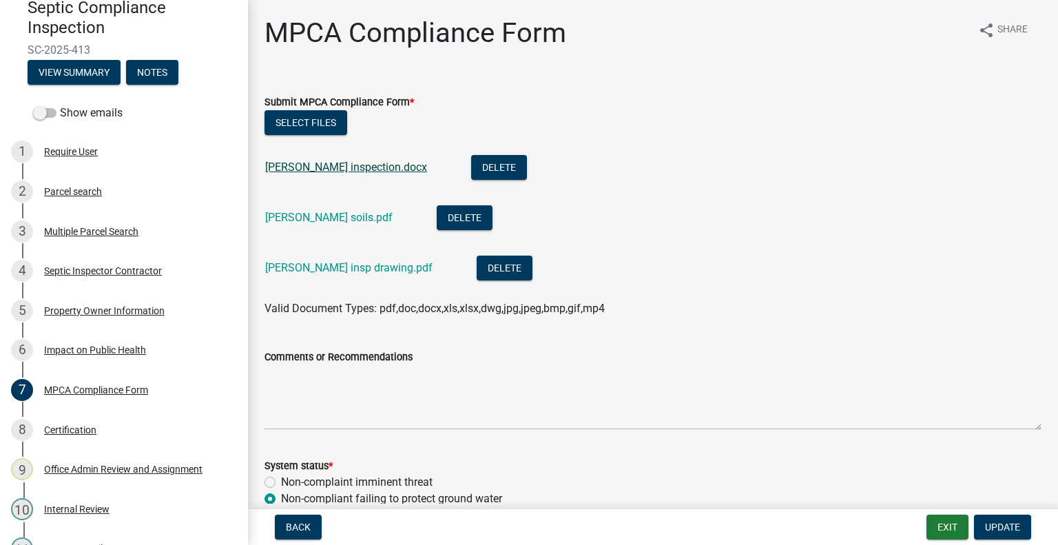
click at [364, 165] on link "Thompson inspection.docx" at bounding box center [346, 166] width 162 height 13
click at [282, 219] on link "Thompson soils.pdf" at bounding box center [328, 217] width 127 height 13
click at [376, 271] on link "Thompson insp drawing.pdf" at bounding box center [348, 267] width 167 height 13
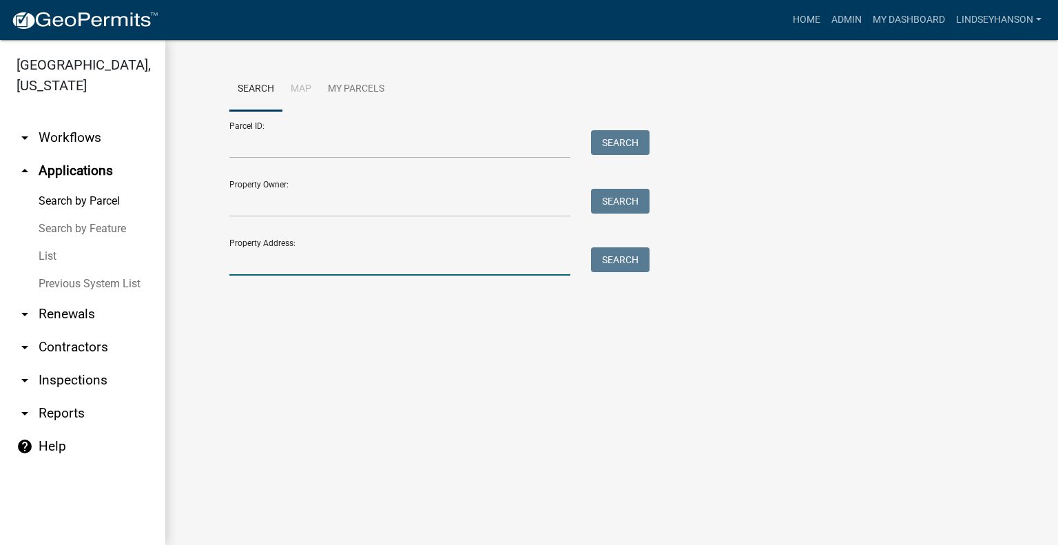
click at [308, 261] on input "Property Address:" at bounding box center [399, 261] width 341 height 28
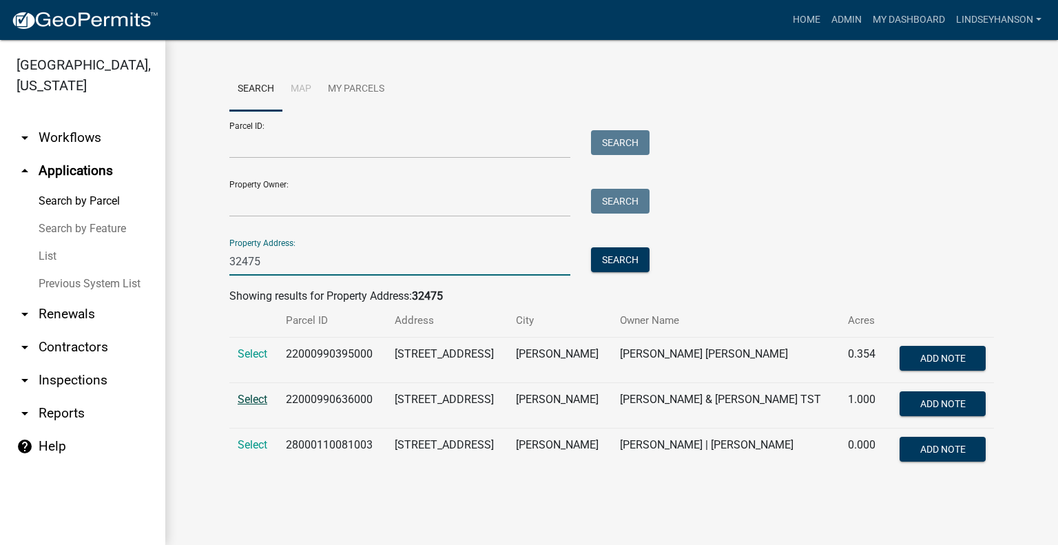
type input "32475"
click at [258, 394] on span "Select" at bounding box center [253, 399] width 30 height 13
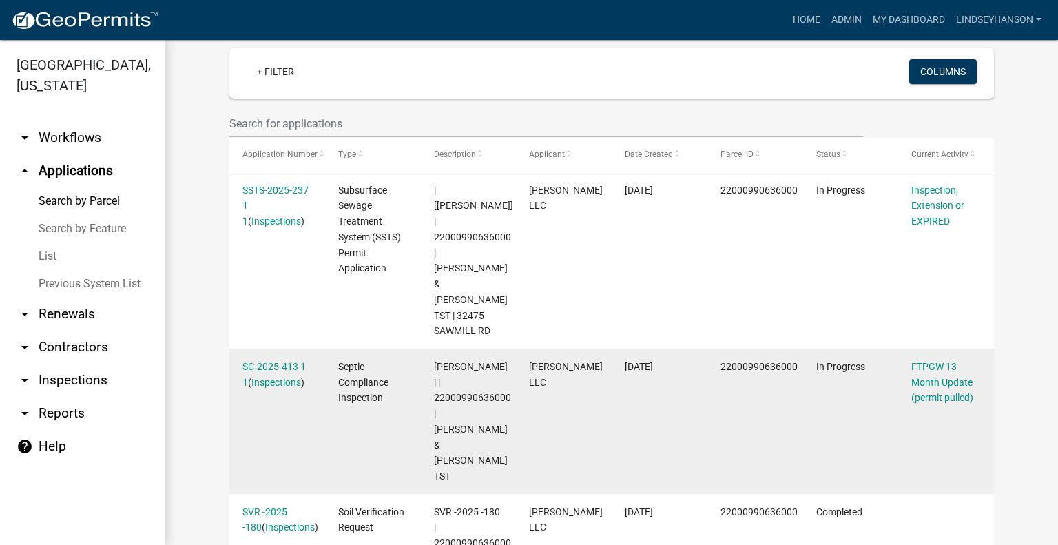
scroll to position [333, 0]
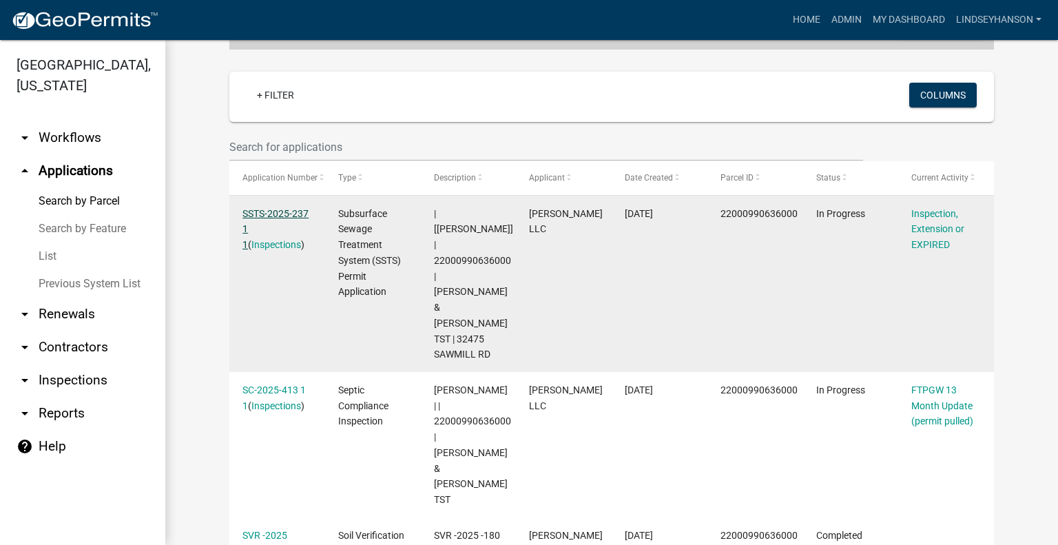
click at [286, 212] on link "SSTS-2025-237 1 1" at bounding box center [275, 229] width 66 height 43
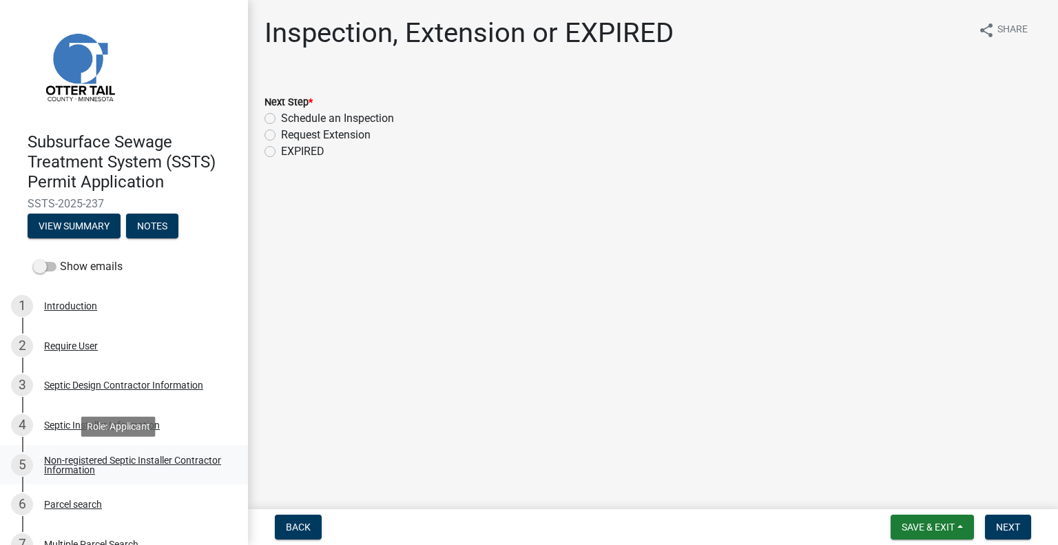
click at [121, 459] on div "Non-registered Septic Installer Contractor Information" at bounding box center [135, 464] width 182 height 19
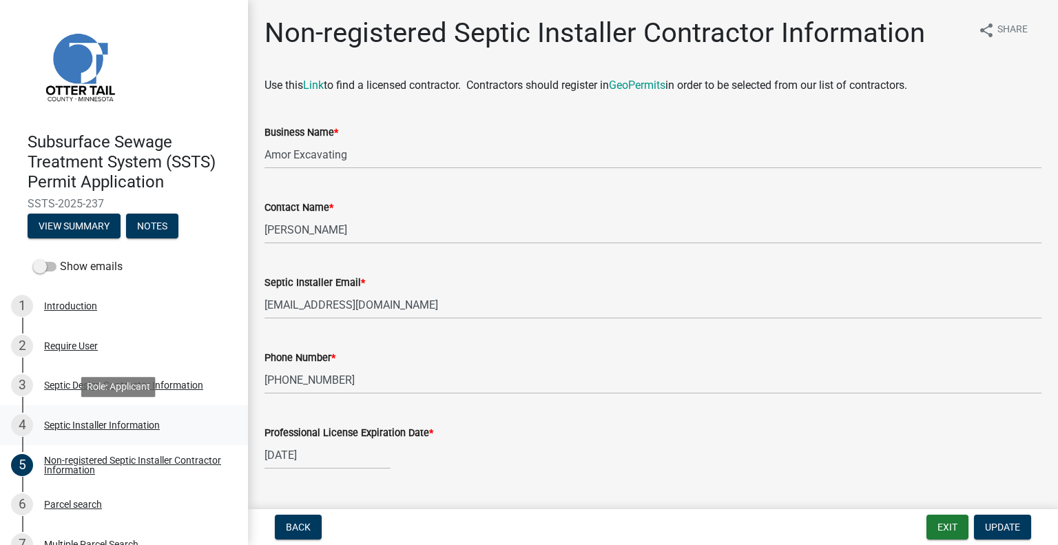
click at [112, 424] on div "Septic Installer Information" at bounding box center [102, 425] width 116 height 10
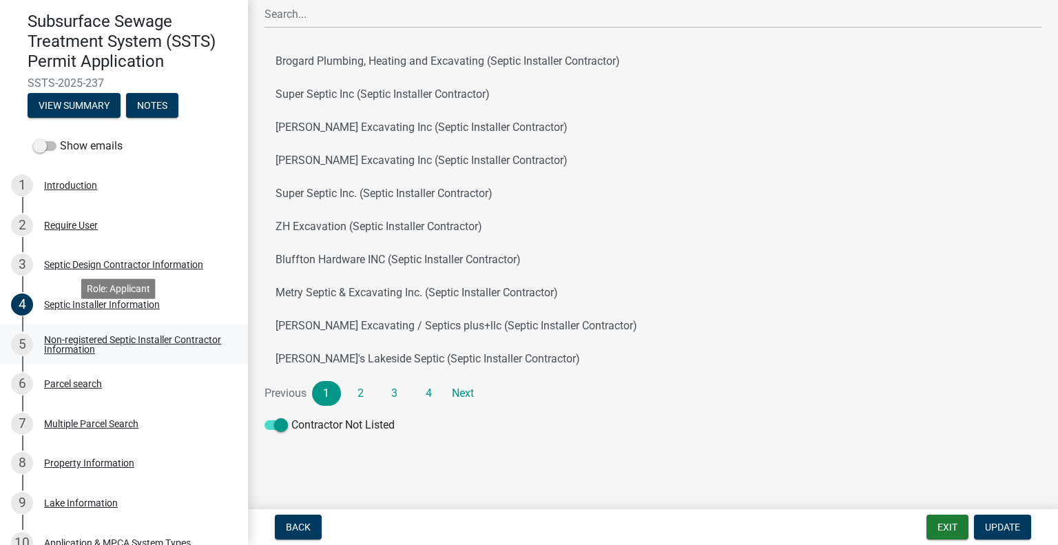
scroll to position [138, 0]
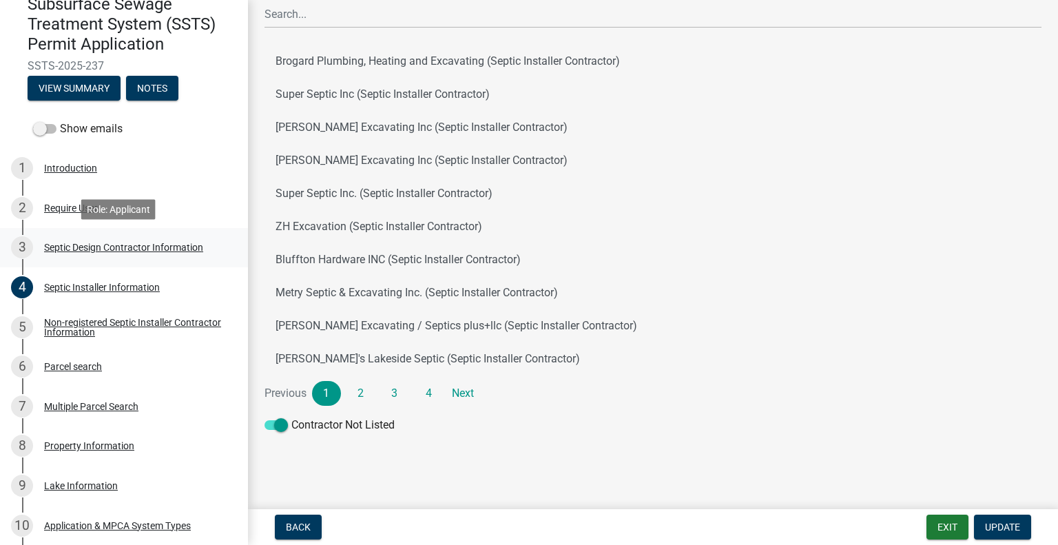
click at [178, 262] on link "3 Septic Design Contractor Information" at bounding box center [124, 248] width 248 height 40
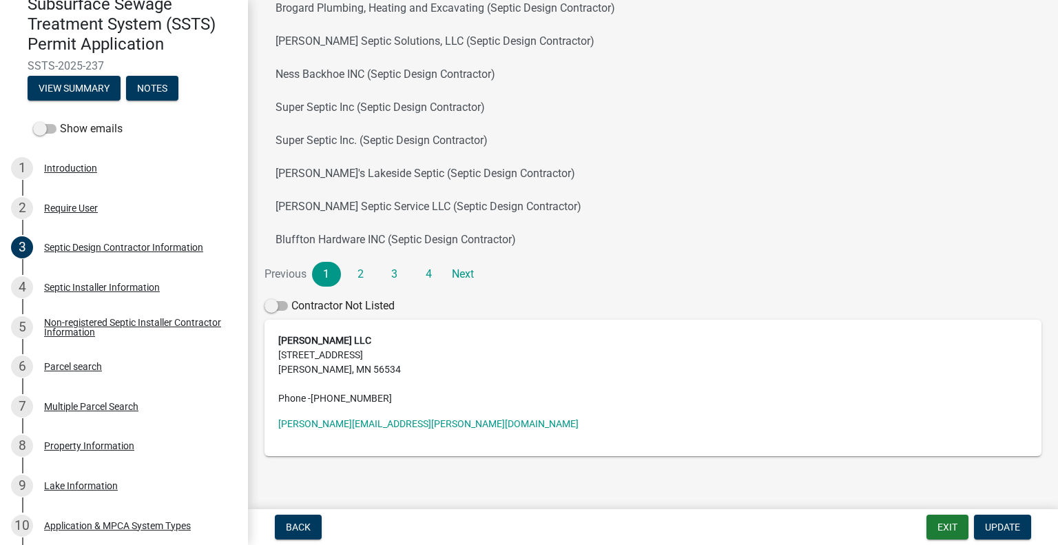
scroll to position [251, 0]
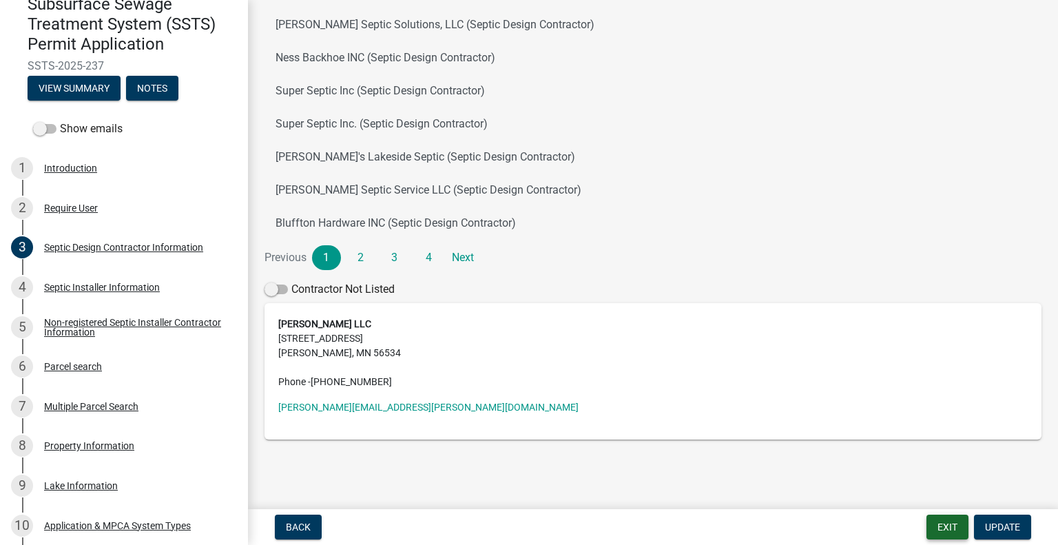
click at [932, 519] on button "Exit" at bounding box center [947, 526] width 42 height 25
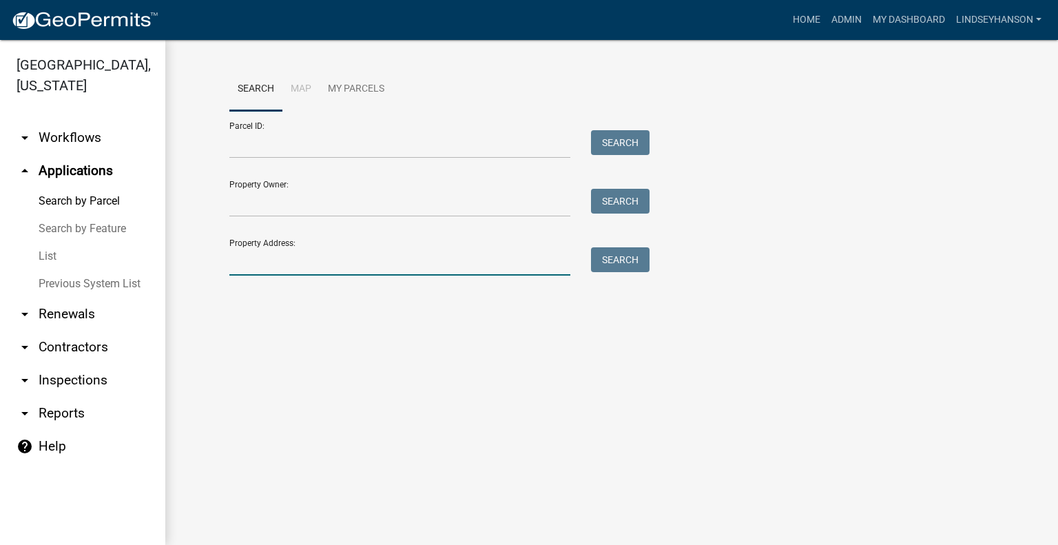
click at [309, 262] on input "Property Address:" at bounding box center [399, 261] width 341 height 28
click at [642, 258] on button "Search" at bounding box center [620, 259] width 59 height 25
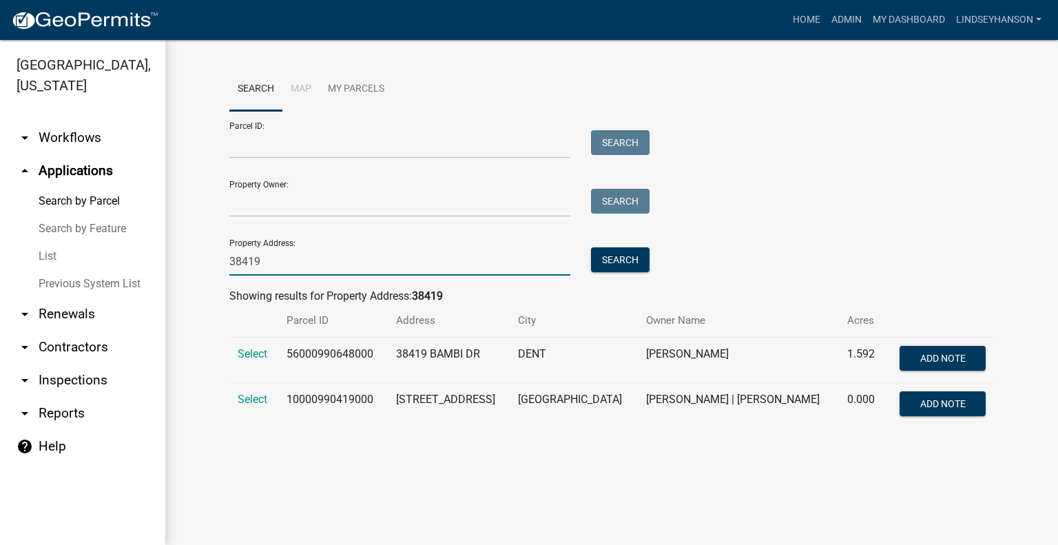
click at [410, 269] on input "38419" at bounding box center [399, 261] width 341 height 28
type input "3"
click at [300, 261] on input "Property Address:" at bounding box center [399, 261] width 341 height 28
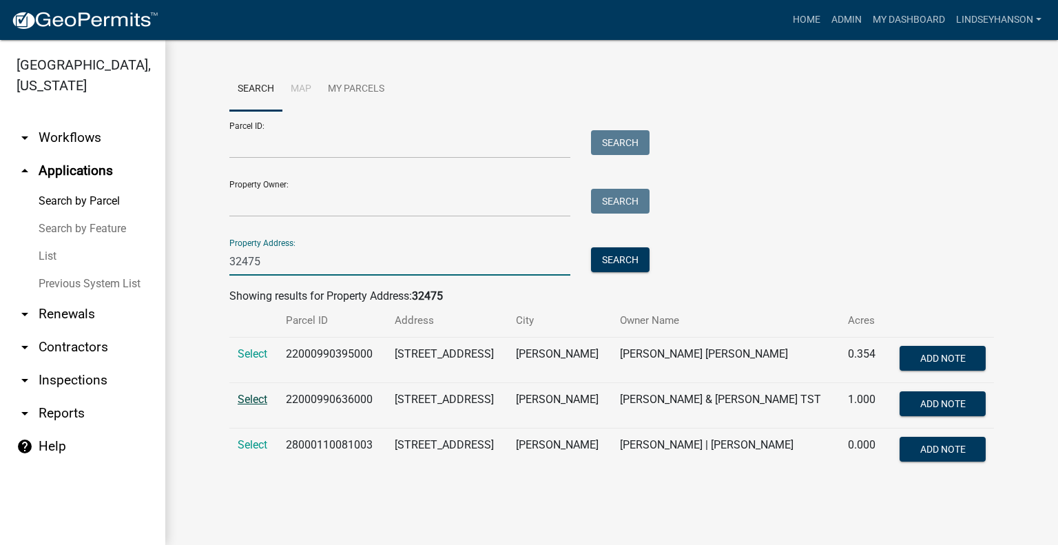
type input "32475"
click at [256, 400] on span "Select" at bounding box center [253, 399] width 30 height 13
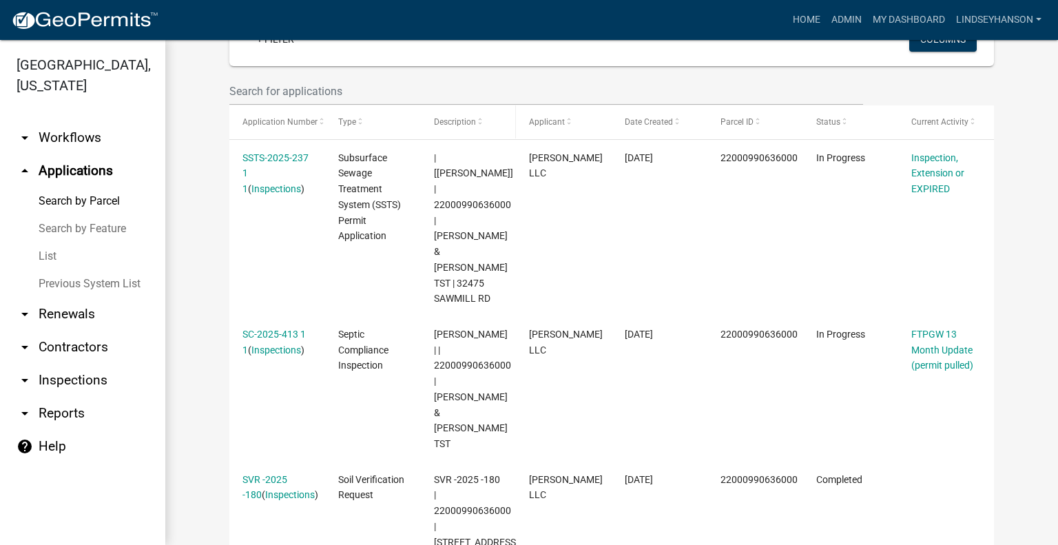
scroll to position [413, 0]
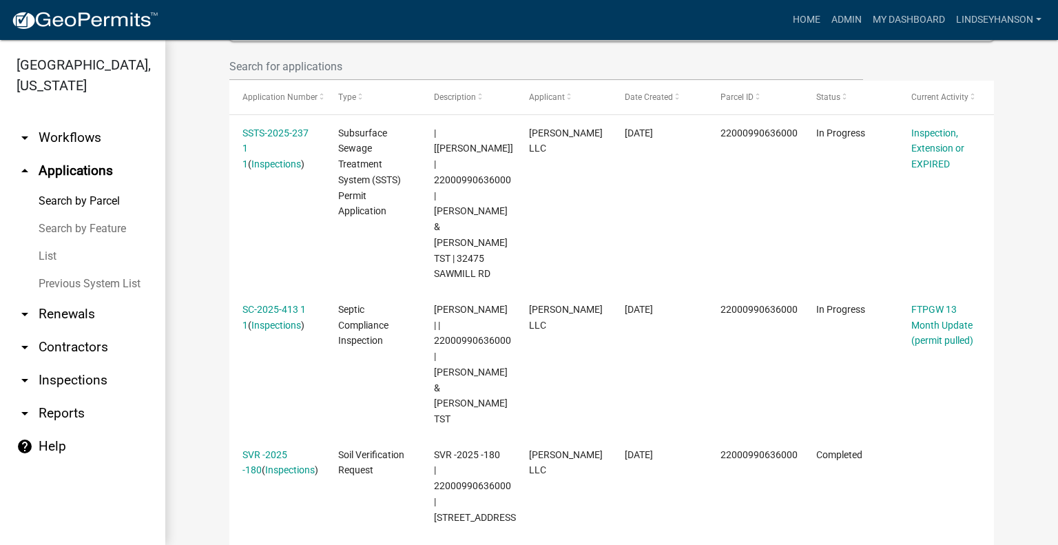
click at [53, 134] on link "arrow_drop_down Workflows" at bounding box center [82, 137] width 165 height 33
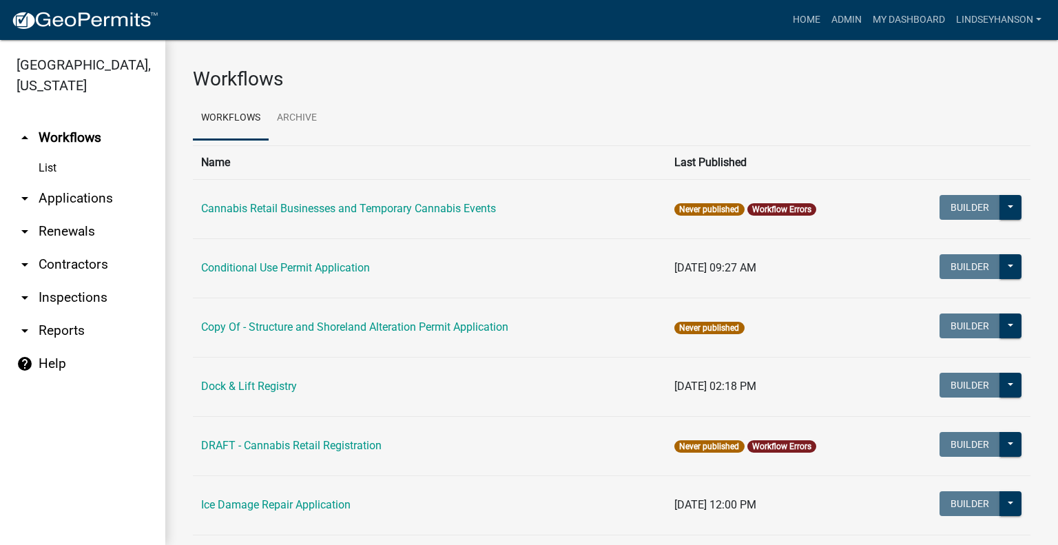
click at [100, 194] on link "arrow_drop_down Applications" at bounding box center [82, 198] width 165 height 33
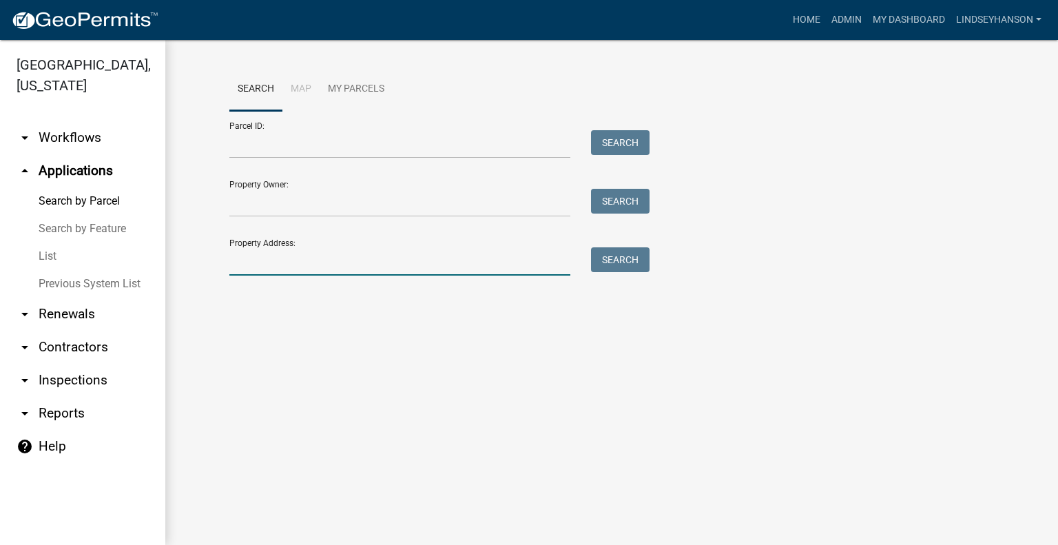
click at [317, 266] on input "Property Address:" at bounding box center [399, 261] width 341 height 28
click at [337, 264] on input "3" at bounding box center [399, 261] width 341 height 28
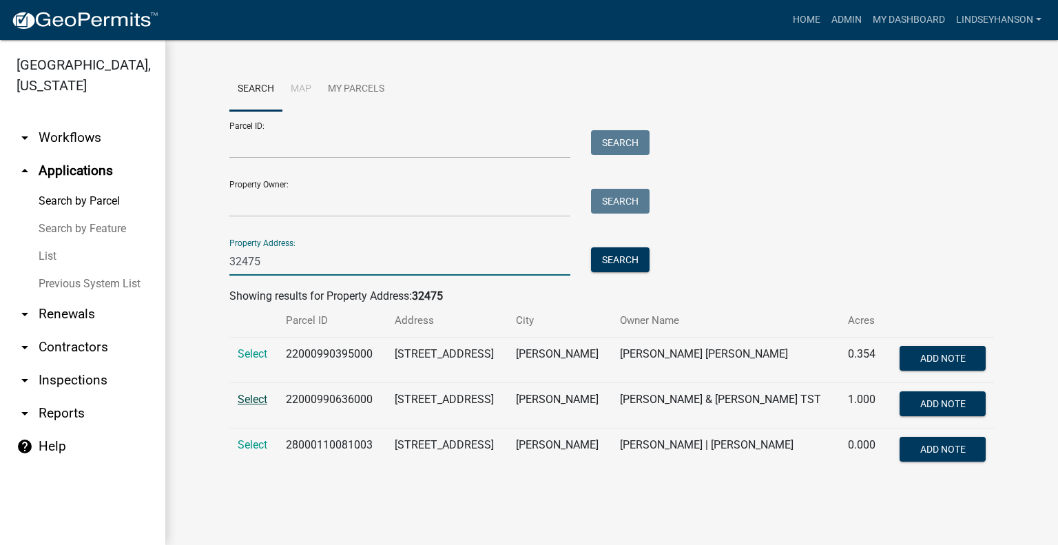
type input "32475"
click at [256, 401] on span "Select" at bounding box center [253, 399] width 30 height 13
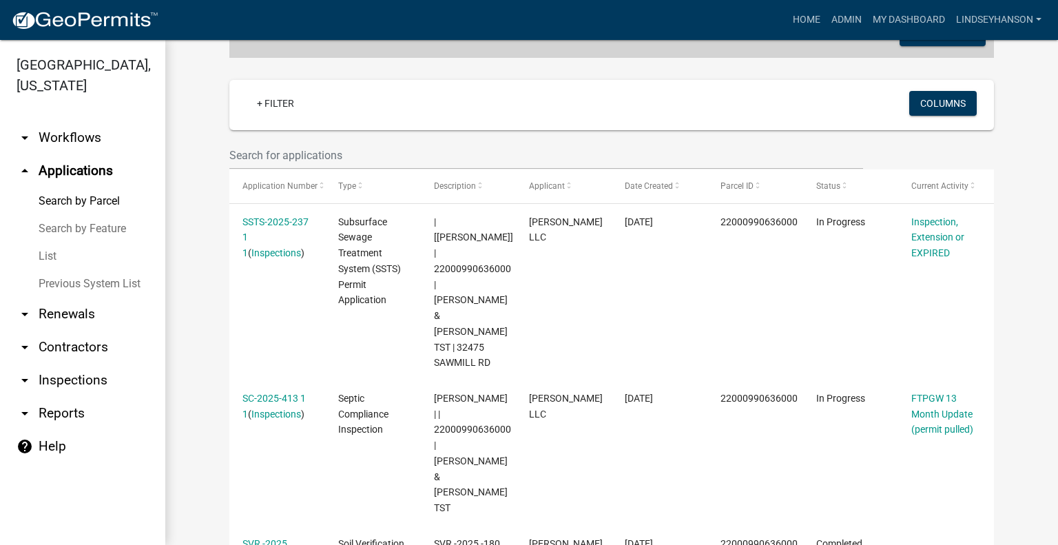
scroll to position [367, 0]
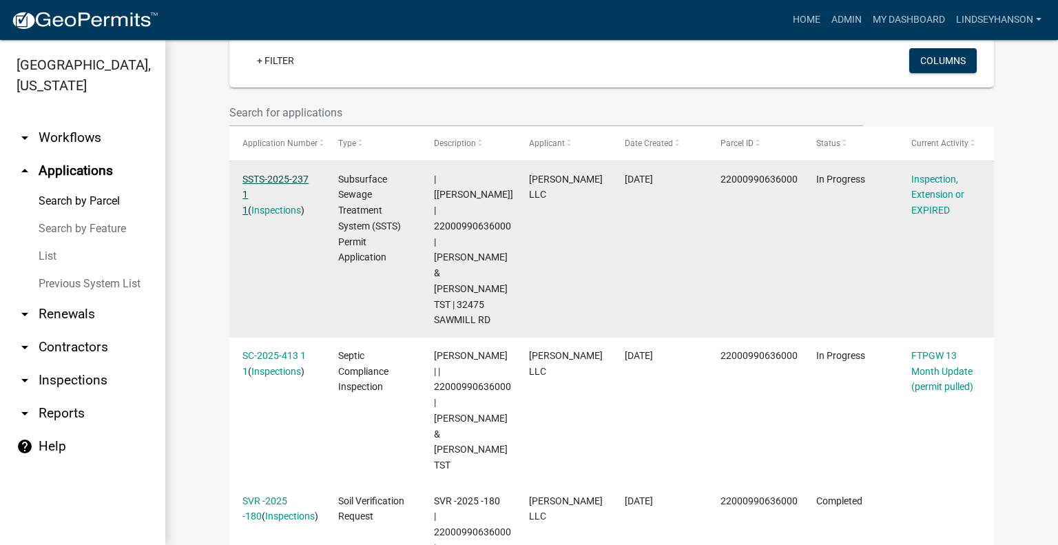
click at [263, 178] on link "SSTS-2025-237 1 1" at bounding box center [275, 195] width 66 height 43
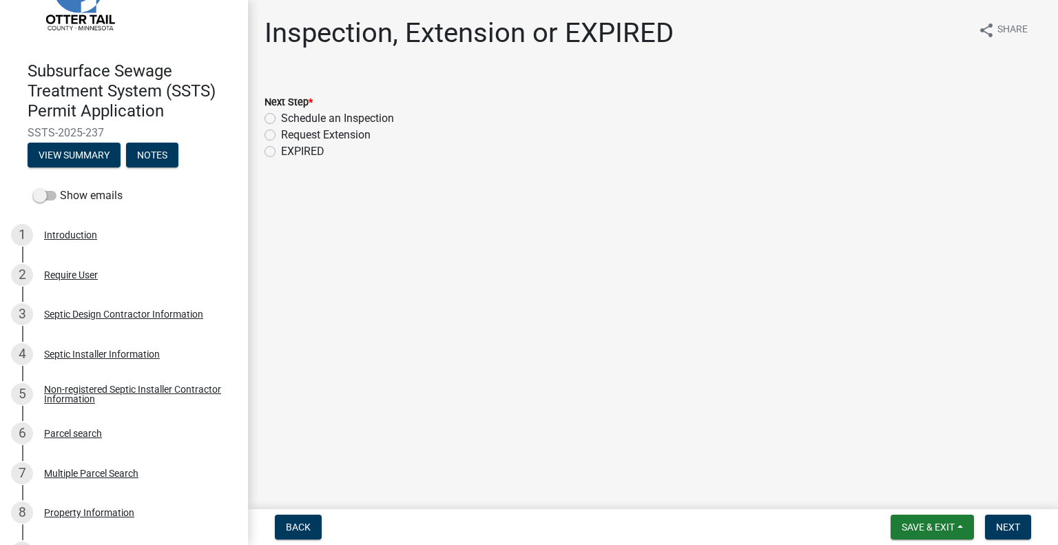
scroll to position [95, 0]
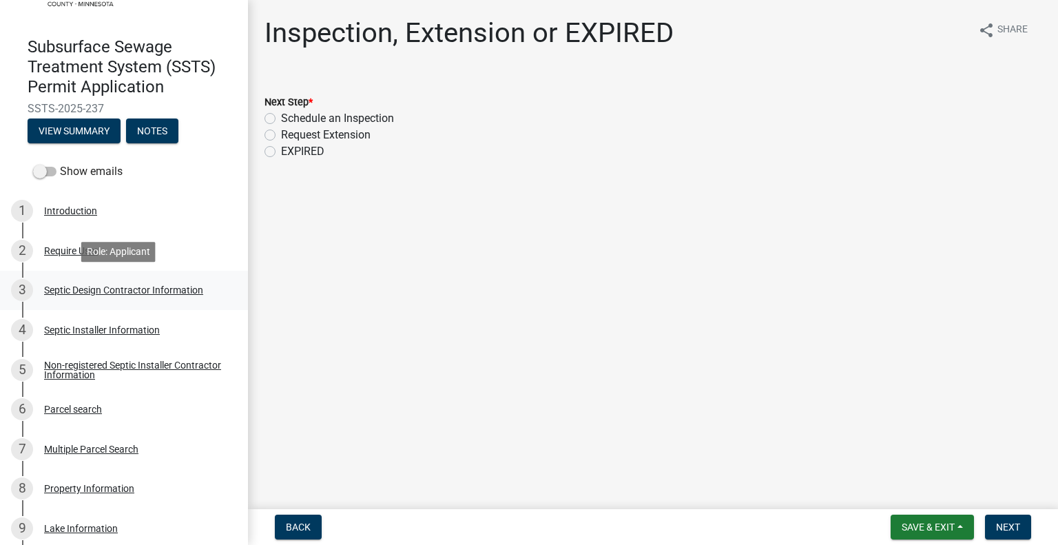
click at [185, 292] on div "Septic Design Contractor Information" at bounding box center [123, 290] width 159 height 10
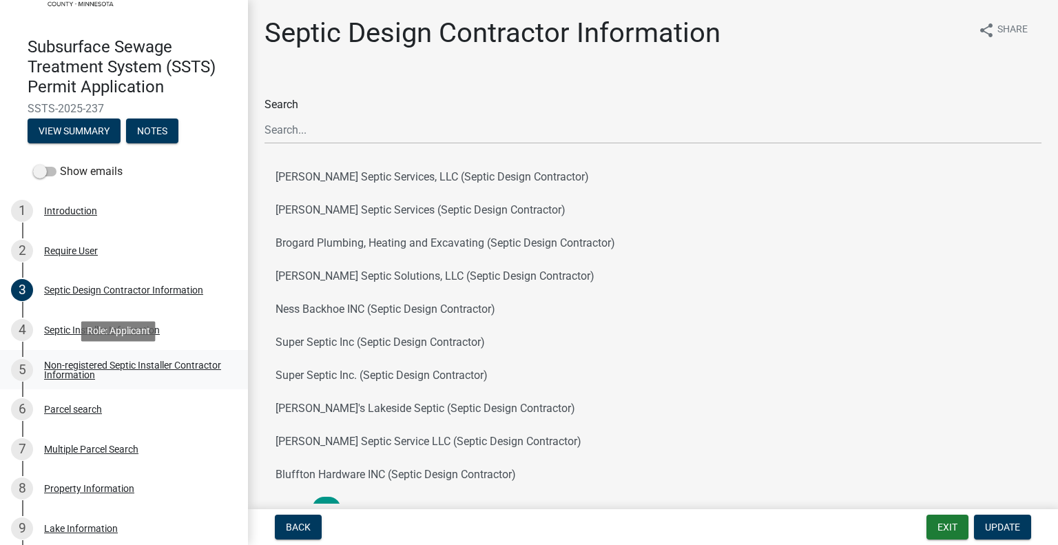
click at [148, 374] on div "Non-registered Septic Installer Contractor Information" at bounding box center [135, 369] width 182 height 19
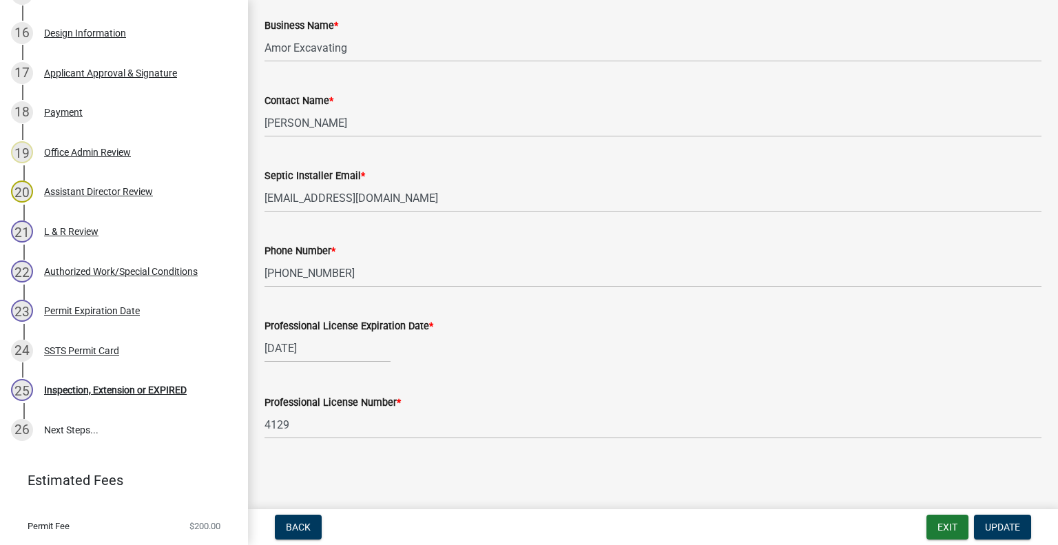
scroll to position [870, 0]
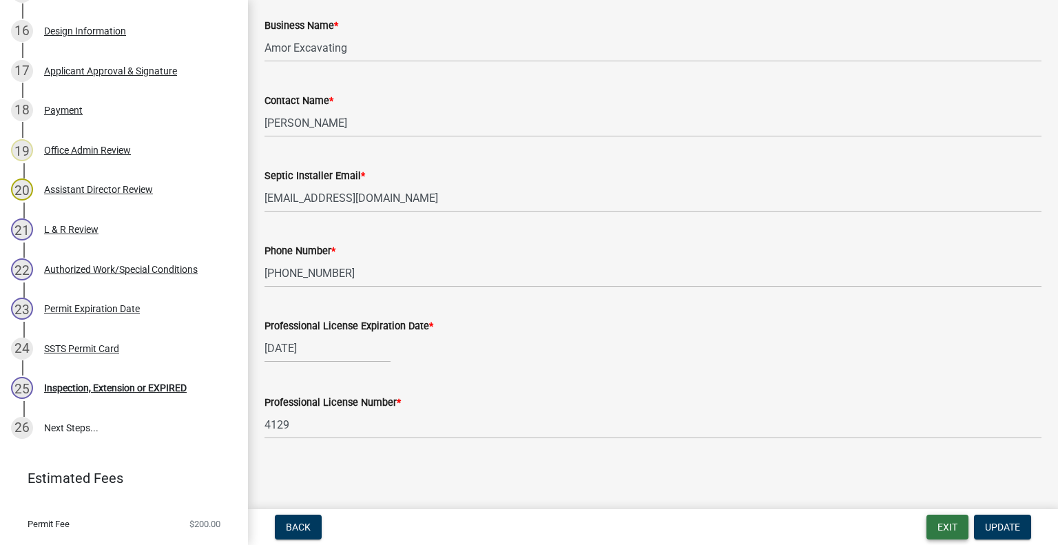
click at [953, 524] on button "Exit" at bounding box center [947, 526] width 42 height 25
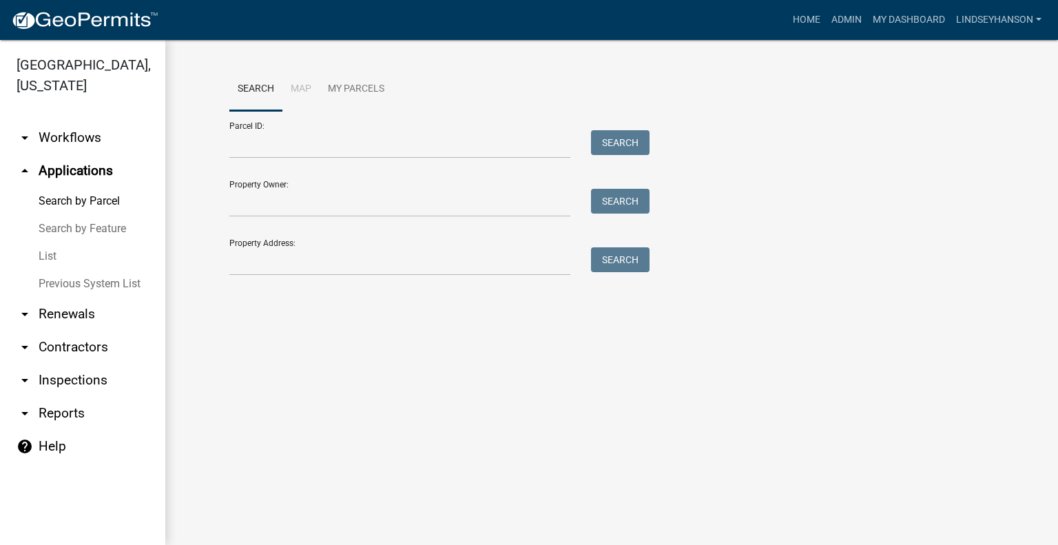
click at [88, 138] on link "arrow_drop_down Workflows" at bounding box center [82, 137] width 165 height 33
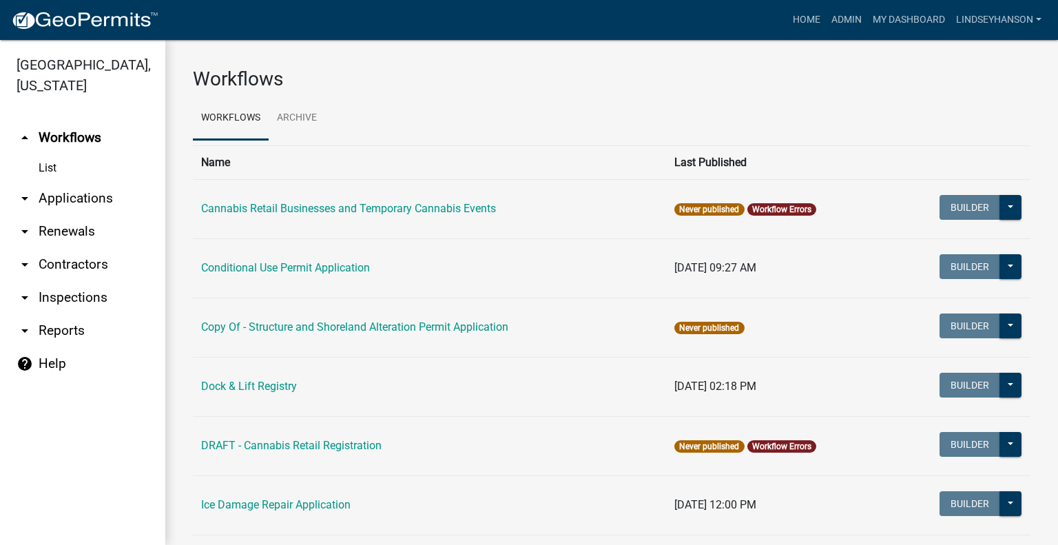
click at [104, 189] on link "arrow_drop_down Applications" at bounding box center [82, 198] width 165 height 33
